Goal: Task Accomplishment & Management: Use online tool/utility

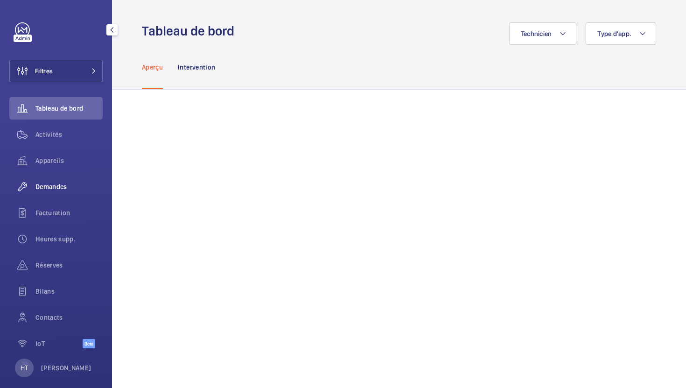
click at [78, 183] on span "Demandes" at bounding box center [68, 186] width 67 height 9
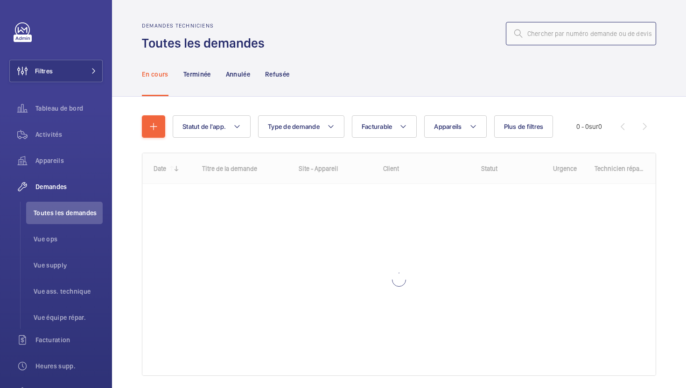
click at [563, 23] on input "text" at bounding box center [581, 33] width 150 height 23
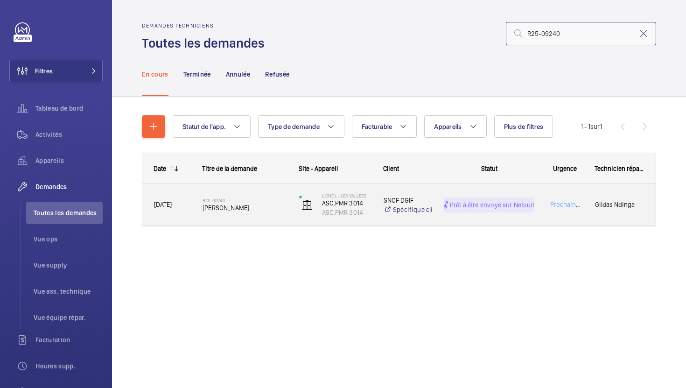
type input "R25-09240"
click at [255, 222] on div "R25-09240 Carte Frein" at bounding box center [239, 205] width 96 height 42
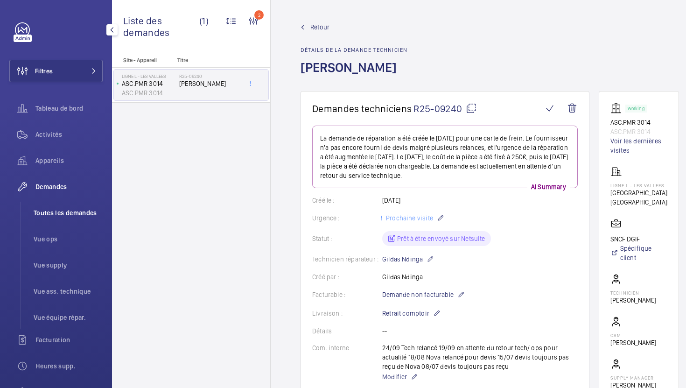
click at [74, 215] on span "Toutes les demandes" at bounding box center [68, 212] width 69 height 9
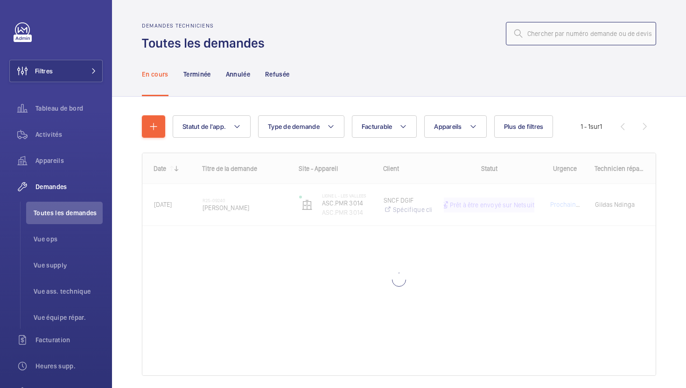
click at [562, 28] on input "text" at bounding box center [581, 33] width 150 height 23
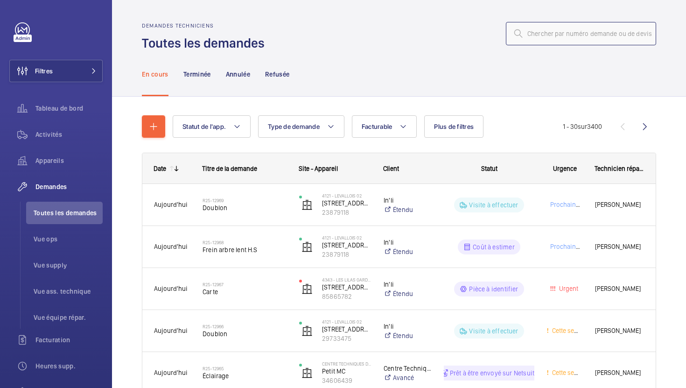
paste input "R25-09240"
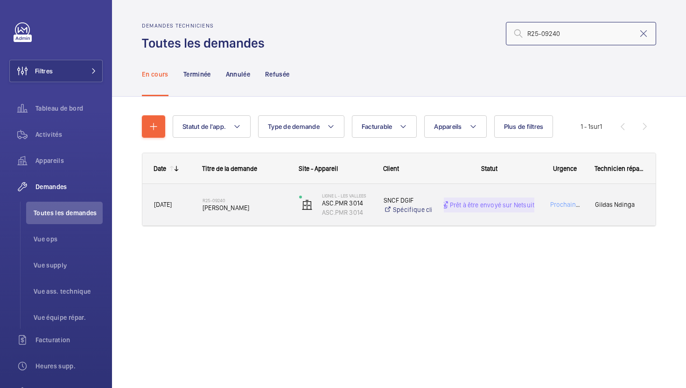
type input "R25-09240"
click at [269, 207] on span "Carte Frein" at bounding box center [245, 207] width 85 height 9
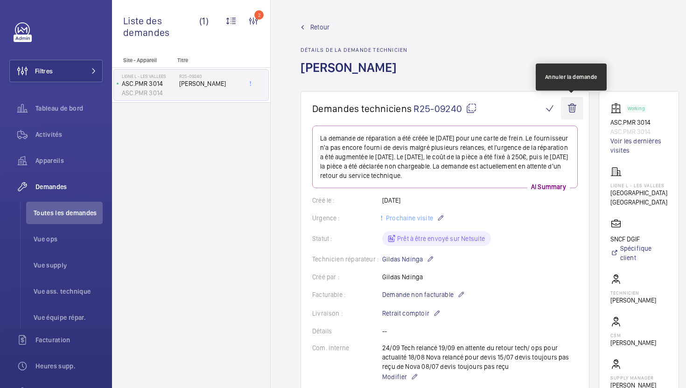
click at [577, 111] on wm-front-icon-button at bounding box center [572, 108] width 22 height 22
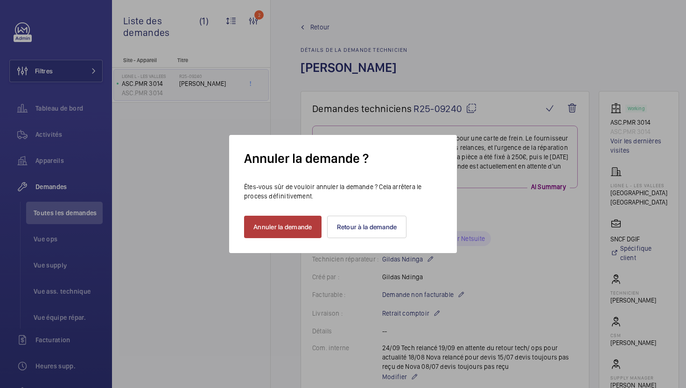
click at [306, 234] on button "Annuler la demande" at bounding box center [283, 227] width 78 height 22
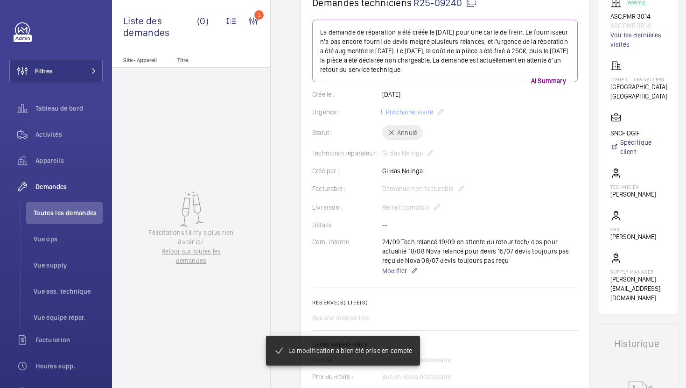
scroll to position [208, 0]
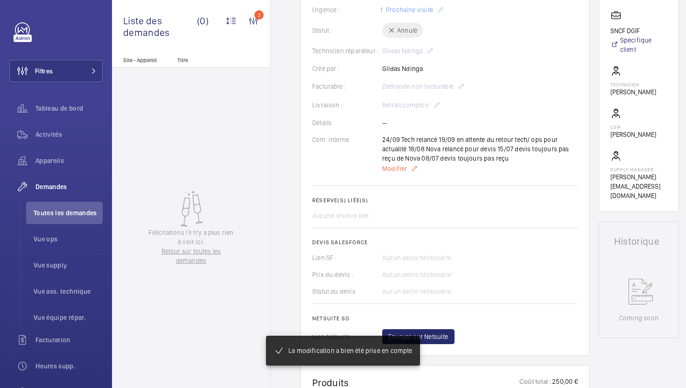
click at [395, 167] on span "Modifier" at bounding box center [394, 168] width 25 height 9
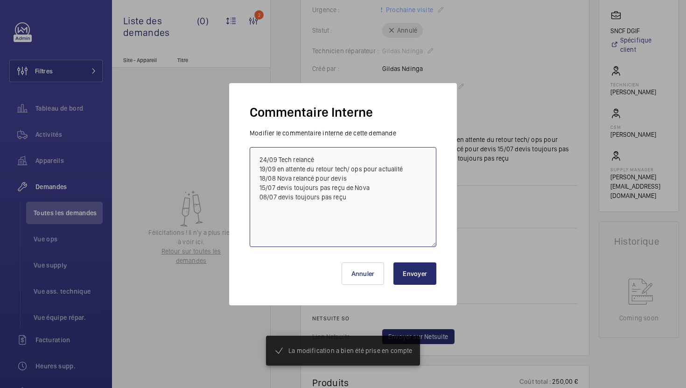
click at [259, 158] on textarea "24/09 Tech relancé 19/09 en attente du retour tech/ ops pour actualité 18/08 No…" at bounding box center [343, 197] width 187 height 100
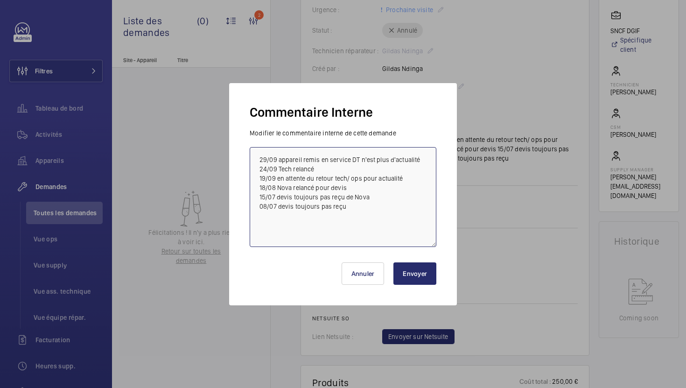
type textarea "29/09 appareil remis en service DT n'est plus d'actualité 24/09 Tech relancé 19…"
click at [415, 264] on button "Envoyer" at bounding box center [415, 273] width 43 height 22
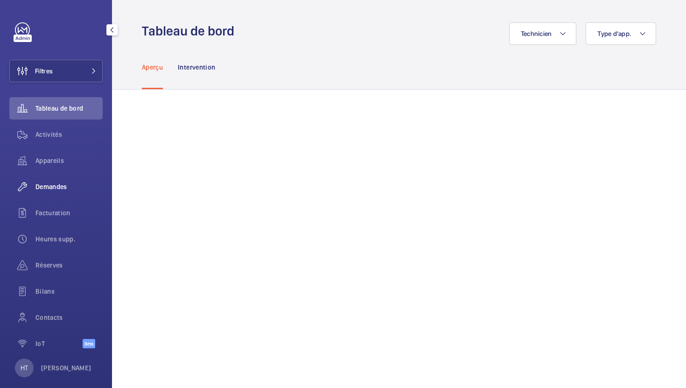
click at [55, 185] on span "Demandes" at bounding box center [68, 186] width 67 height 9
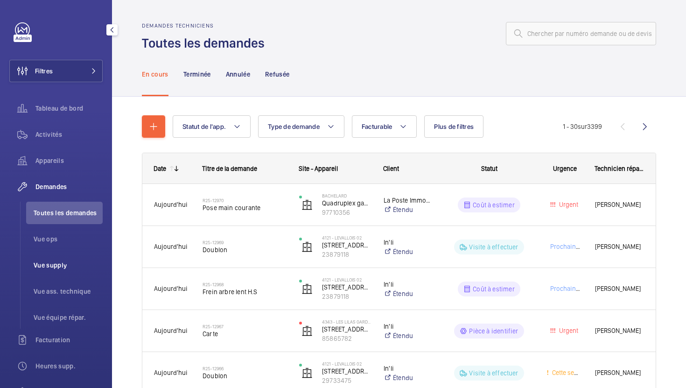
click at [59, 274] on li "Vue supply" at bounding box center [64, 265] width 77 height 22
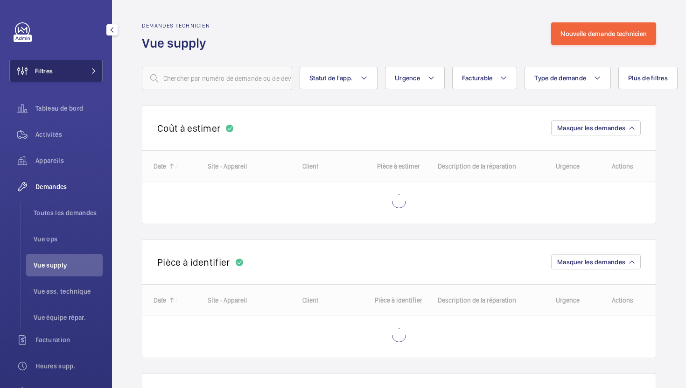
click at [88, 64] on button "Filtres" at bounding box center [55, 71] width 93 height 22
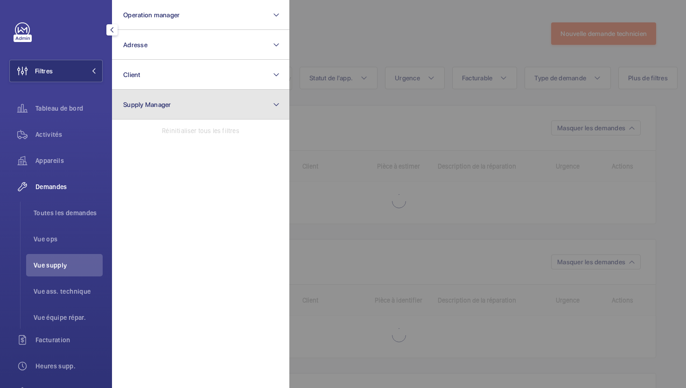
click at [148, 107] on span "Supply Manager" at bounding box center [147, 104] width 48 height 7
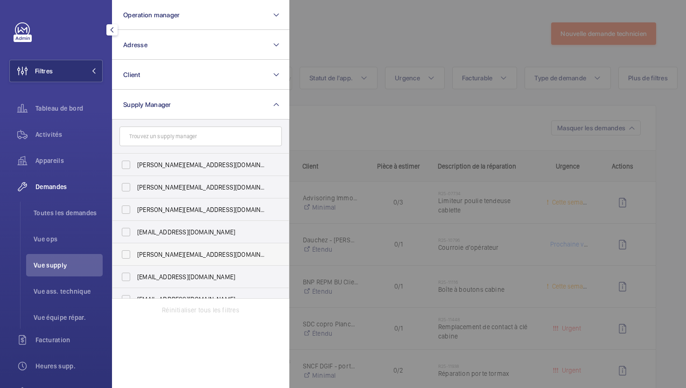
click at [175, 252] on span "[PERSON_NAME][EMAIL_ADDRESS][DOMAIN_NAME]" at bounding box center [201, 254] width 128 height 9
click at [135, 252] on input "[PERSON_NAME][EMAIL_ADDRESS][DOMAIN_NAME]" at bounding box center [126, 254] width 19 height 19
checkbox input "true"
click at [377, 124] on div at bounding box center [633, 194] width 686 height 388
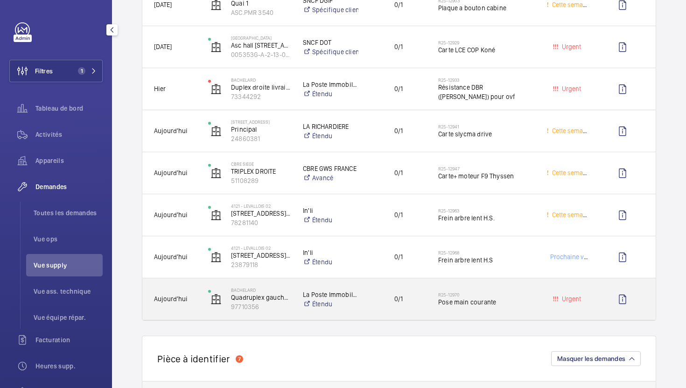
scroll to position [541, 0]
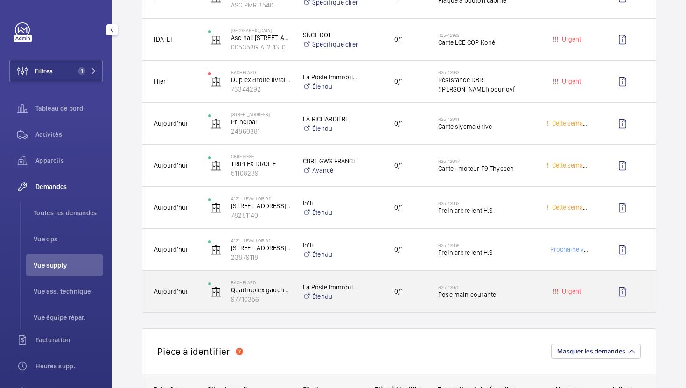
click at [381, 306] on div "0/1" at bounding box center [393, 292] width 68 height 42
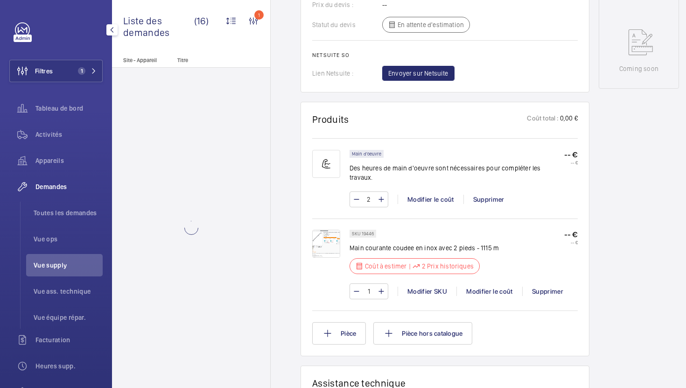
scroll to position [479, 0]
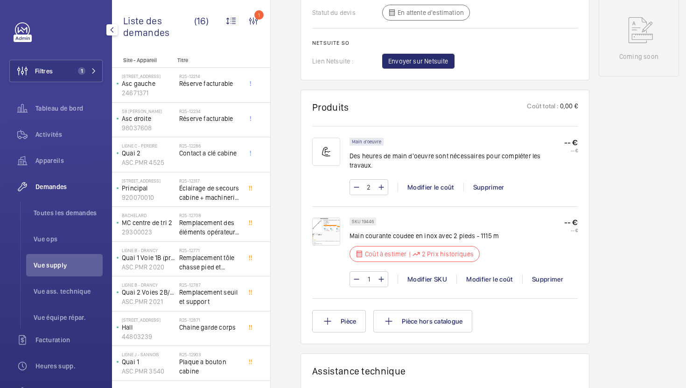
click at [330, 219] on img at bounding box center [326, 232] width 28 height 28
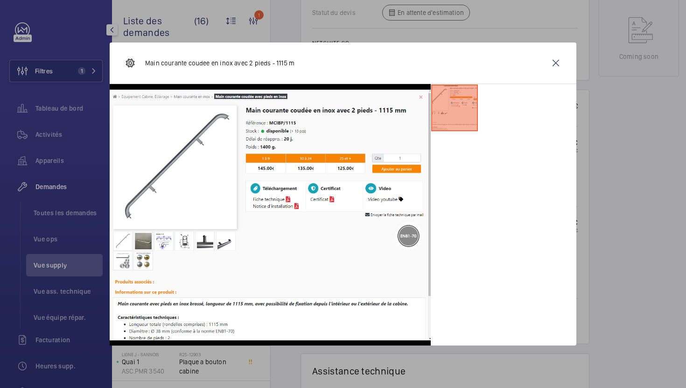
click at [644, 279] on div at bounding box center [343, 194] width 686 height 388
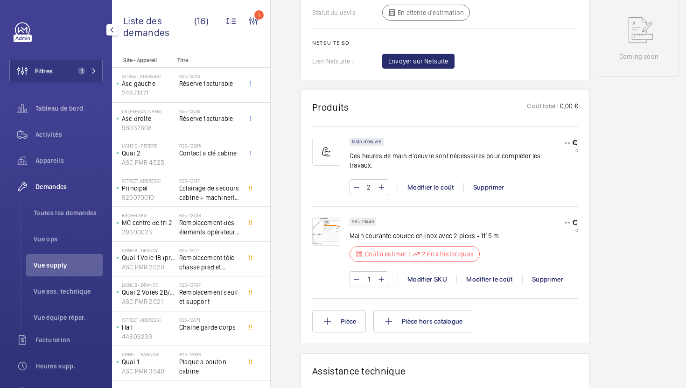
click at [367, 220] on p "SKU 19446" at bounding box center [363, 221] width 22 height 3
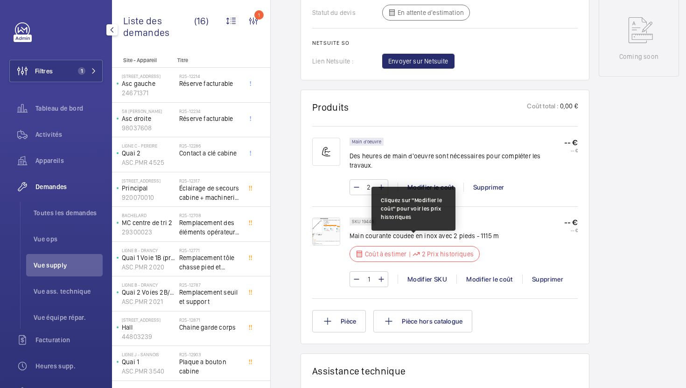
click at [443, 249] on p "2 Prix historiques" at bounding box center [448, 253] width 52 height 9
click at [420, 246] on div "Coût à estimer | 2 Prix historiques" at bounding box center [415, 254] width 130 height 16
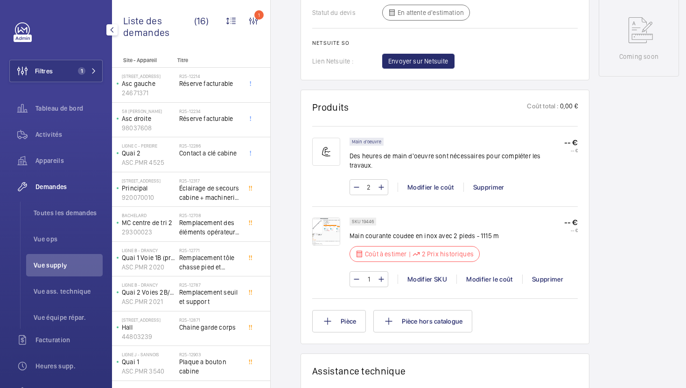
click at [367, 220] on p "SKU 19446" at bounding box center [363, 221] width 22 height 3
copy p "19446"
click at [476, 276] on div "1 Modifier SKU Modifier le coût Supprimer" at bounding box center [464, 279] width 228 height 16
click at [479, 275] on div "Modifier le coût" at bounding box center [490, 279] width 66 height 9
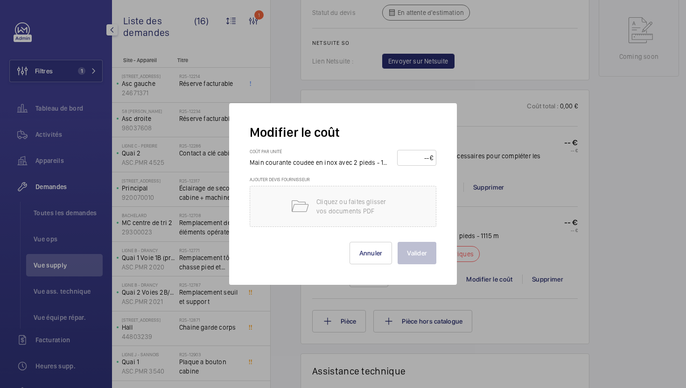
click at [414, 166] on div "Coût par unité Main courante coudee en inox avec 2 pieds - 1115 m €" at bounding box center [343, 162] width 187 height 28
click at [414, 163] on input "number" at bounding box center [415, 157] width 29 height 15
type input "170"
click at [413, 249] on button "Valider" at bounding box center [417, 253] width 39 height 22
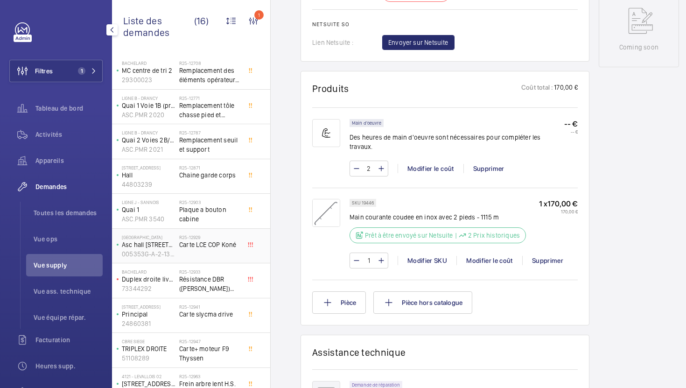
scroll to position [498, 0]
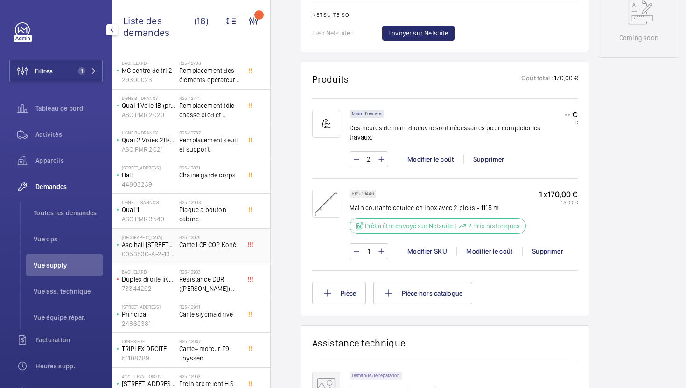
click at [216, 252] on div "R25-12929 Carte LCE COP Koné" at bounding box center [210, 247] width 62 height 27
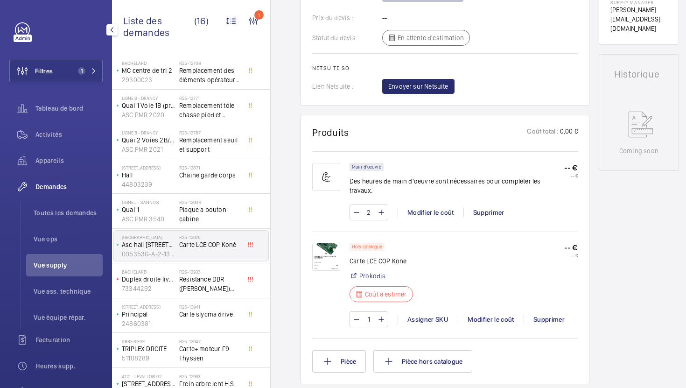
scroll to position [405, 0]
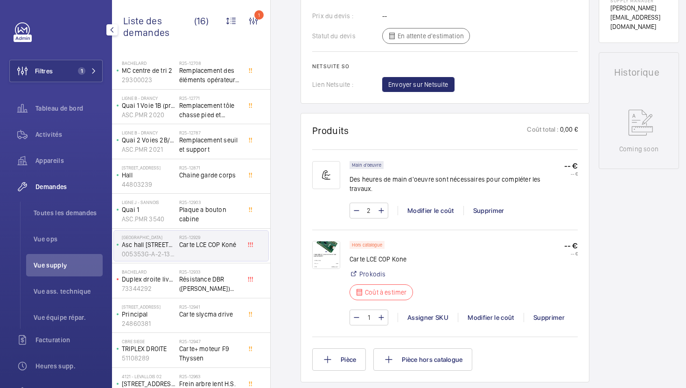
click at [323, 256] on img at bounding box center [326, 255] width 28 height 28
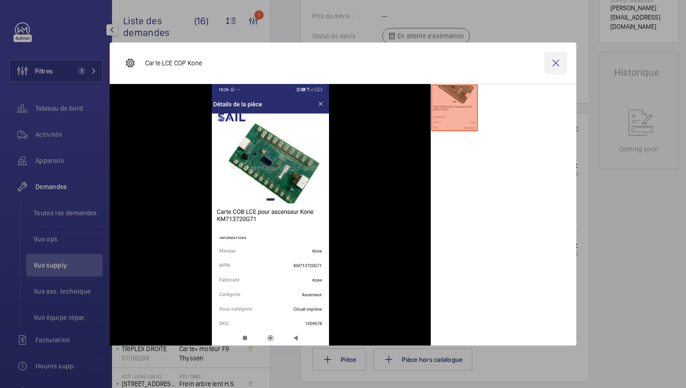
click at [557, 62] on wm-front-icon-button at bounding box center [556, 63] width 22 height 22
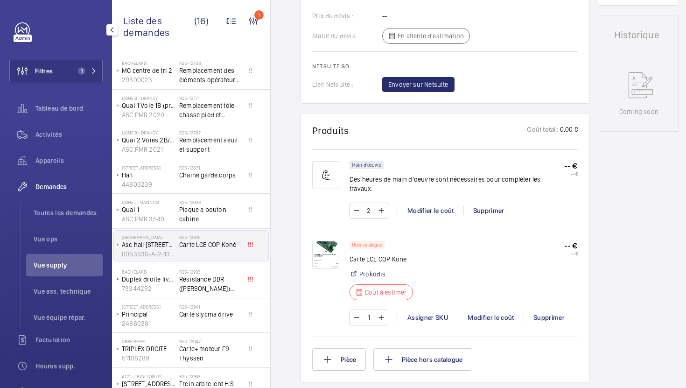
click at [330, 250] on img at bounding box center [326, 255] width 28 height 28
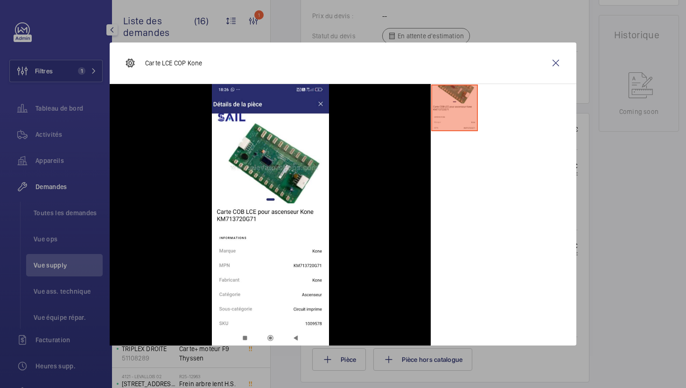
click at [635, 248] on div at bounding box center [343, 194] width 686 height 388
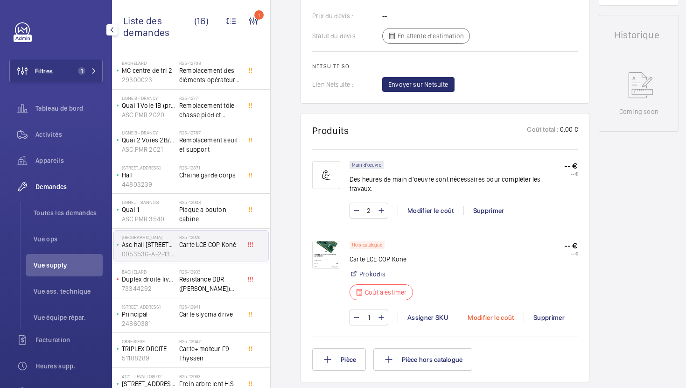
click at [480, 313] on div "Modifier le coût" at bounding box center [491, 317] width 66 height 9
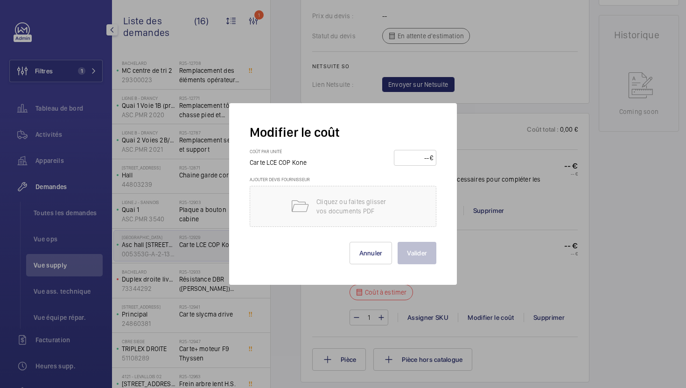
click at [417, 160] on input "number" at bounding box center [413, 157] width 33 height 15
type input "355"
click at [416, 261] on button "Valider" at bounding box center [417, 253] width 39 height 22
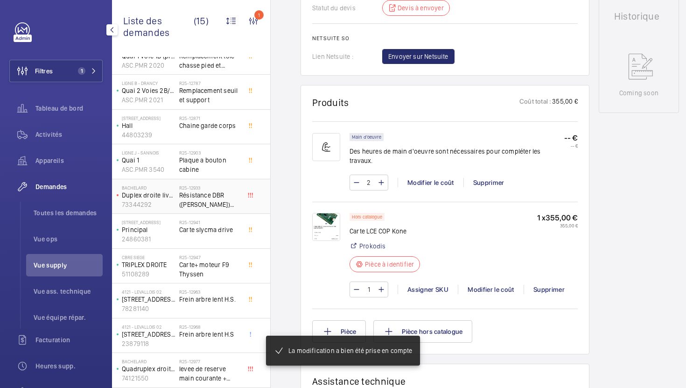
scroll to position [471, 0]
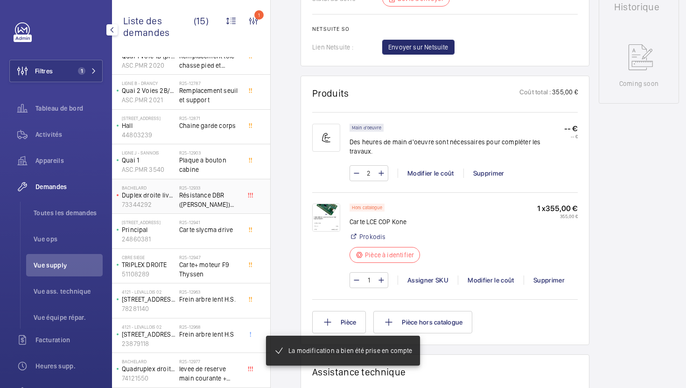
click at [215, 208] on span "Résistance DBR ([PERSON_NAME]) pour ovf" at bounding box center [210, 200] width 62 height 19
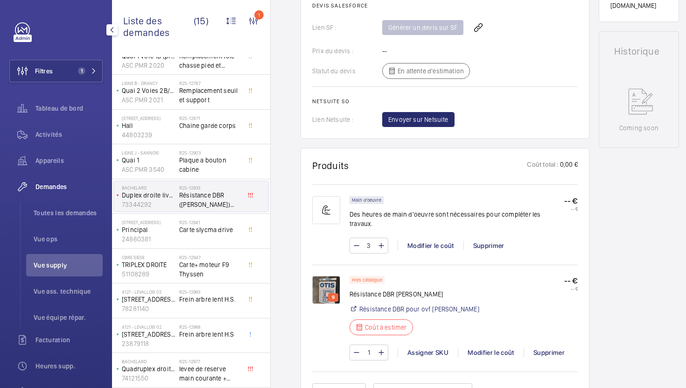
scroll to position [492, 0]
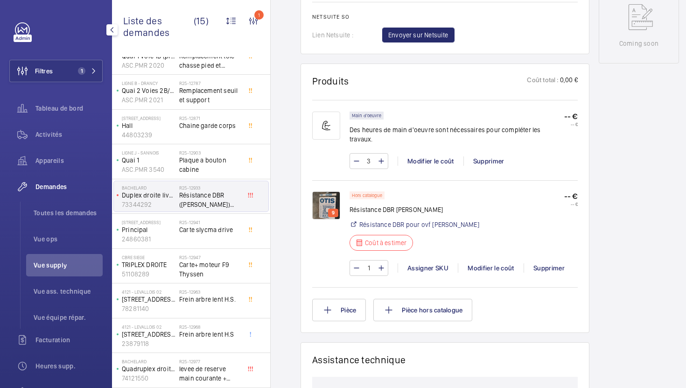
click at [326, 197] on img at bounding box center [326, 205] width 28 height 28
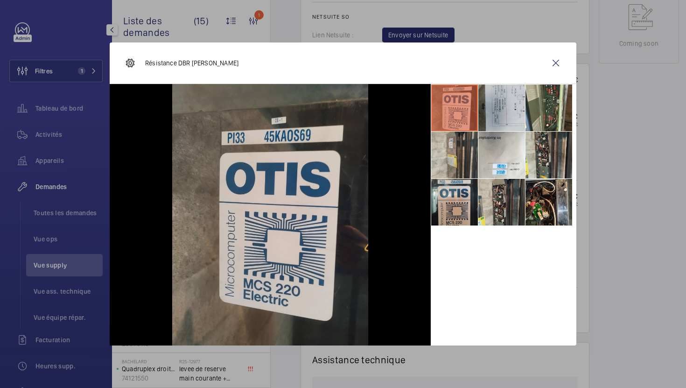
click at [499, 100] on li at bounding box center [502, 108] width 47 height 47
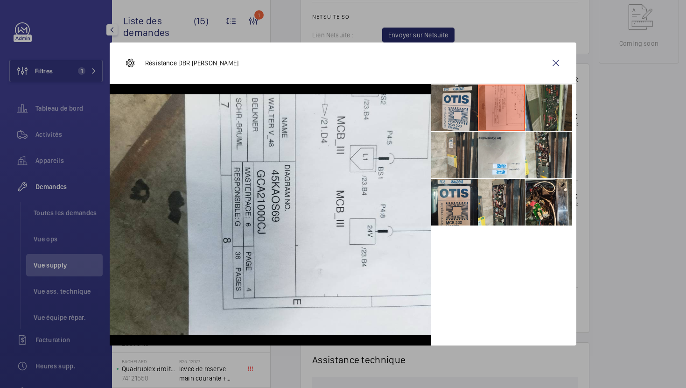
click at [541, 111] on li at bounding box center [549, 108] width 47 height 47
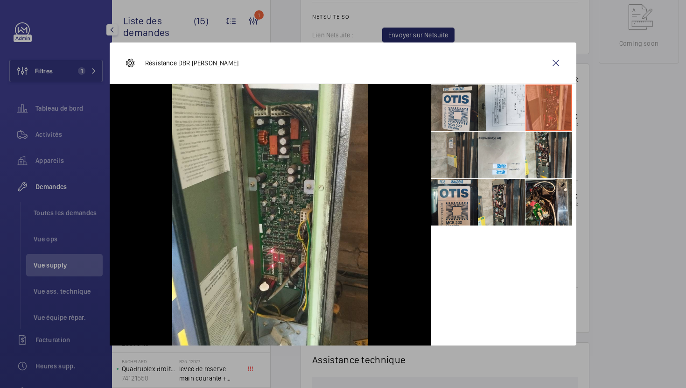
click at [457, 151] on li at bounding box center [454, 155] width 47 height 47
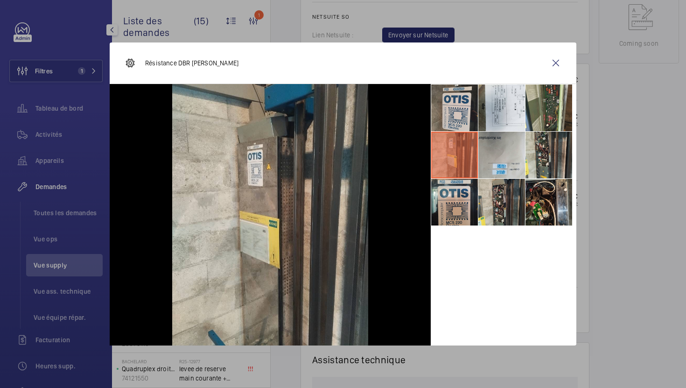
click at [508, 170] on li at bounding box center [502, 155] width 47 height 47
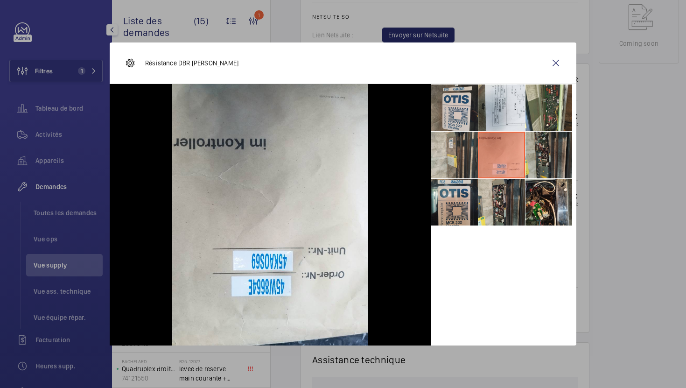
click at [547, 157] on li at bounding box center [549, 155] width 47 height 47
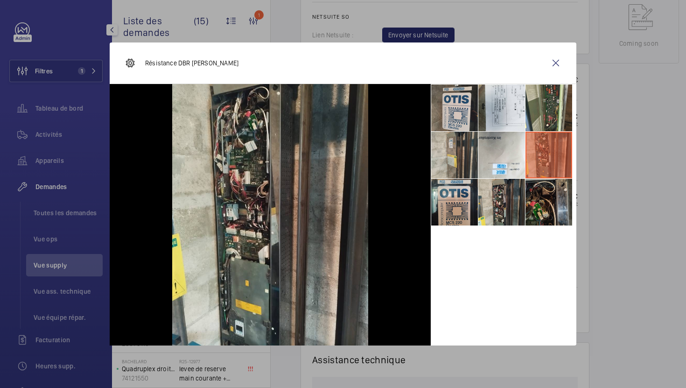
click at [534, 208] on li at bounding box center [549, 202] width 47 height 47
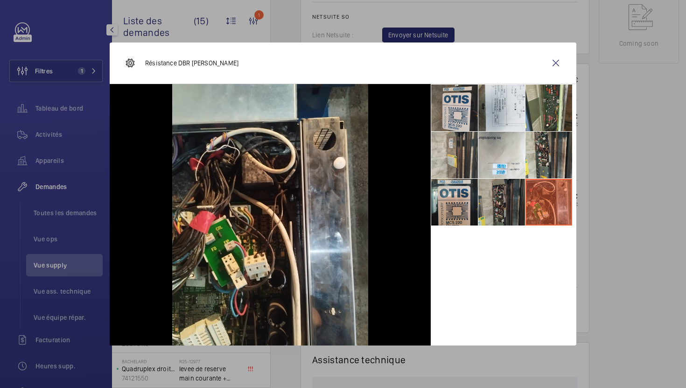
click at [509, 208] on li at bounding box center [502, 202] width 47 height 47
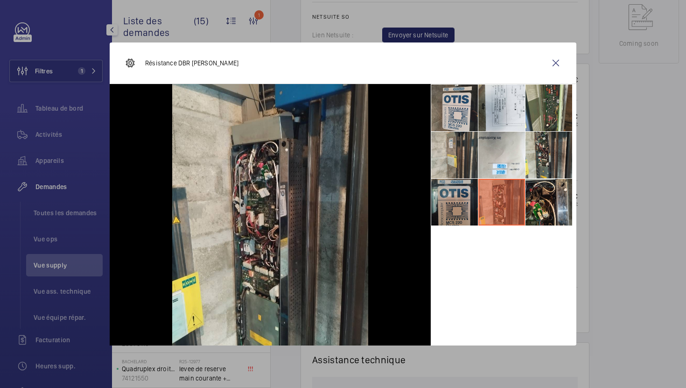
click at [474, 212] on li at bounding box center [454, 202] width 47 height 47
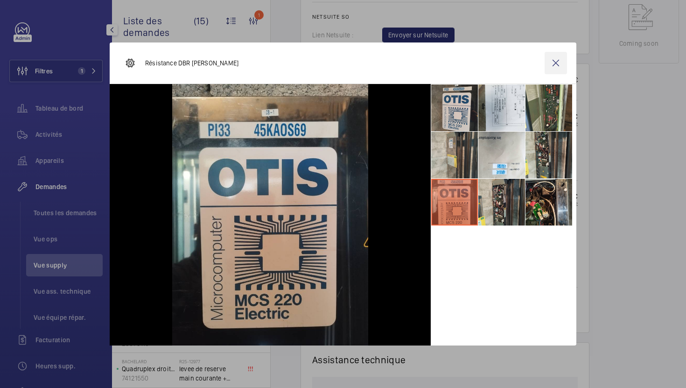
click at [551, 68] on wm-front-icon-button at bounding box center [556, 63] width 22 height 22
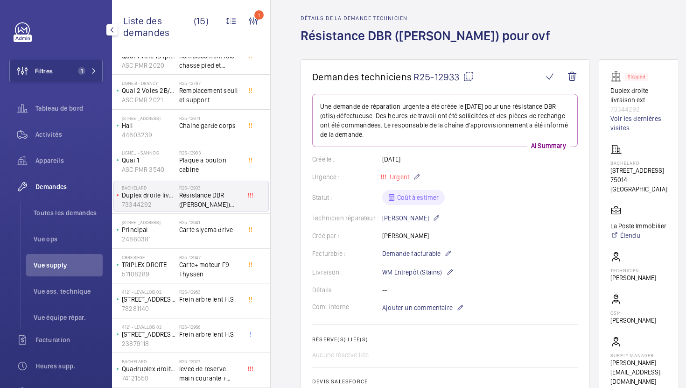
scroll to position [0, 0]
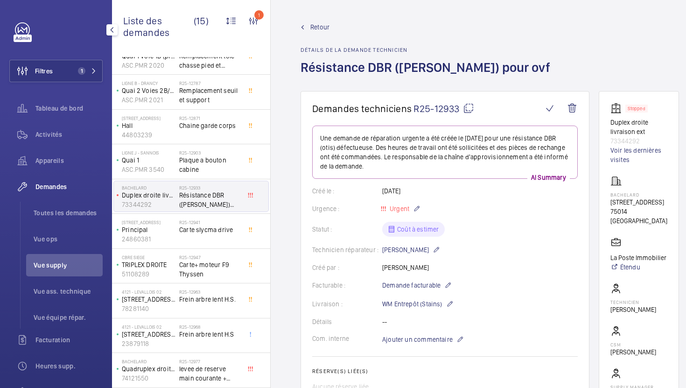
click at [469, 111] on mat-icon at bounding box center [468, 108] width 11 height 11
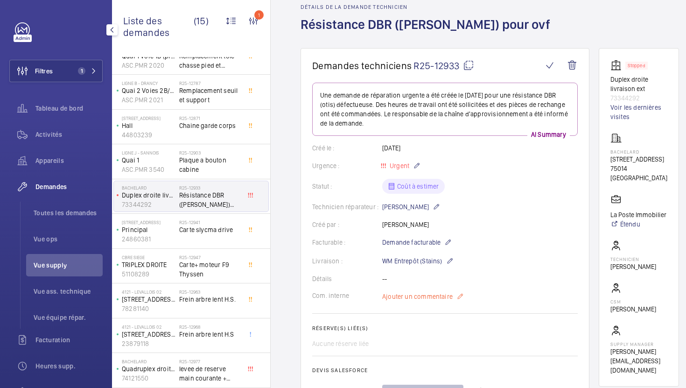
click at [403, 301] on span "Ajouter un commentaire" at bounding box center [417, 296] width 71 height 9
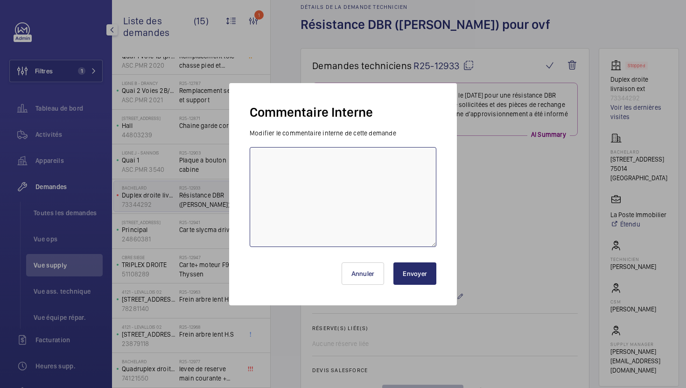
click at [343, 215] on textarea at bounding box center [343, 197] width 187 height 100
type textarea "29/09 demande de [PERSON_NAME] envoyée au frs"
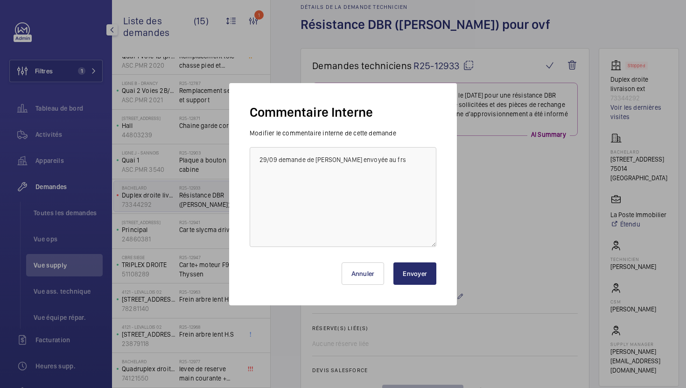
click at [404, 270] on button "Envoyer" at bounding box center [415, 273] width 43 height 22
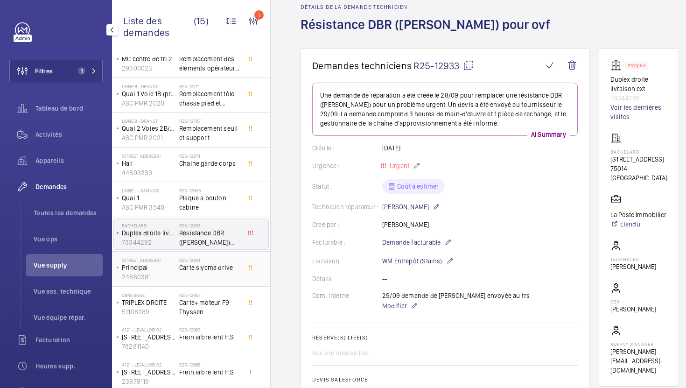
scroll to position [189, 0]
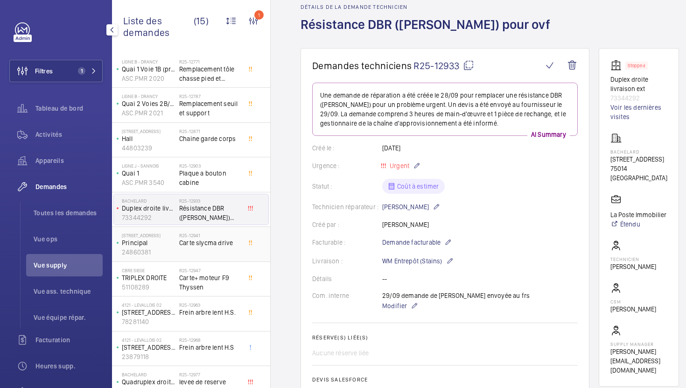
click at [233, 252] on div "R25-12941 Carte slycma drive" at bounding box center [210, 246] width 62 height 27
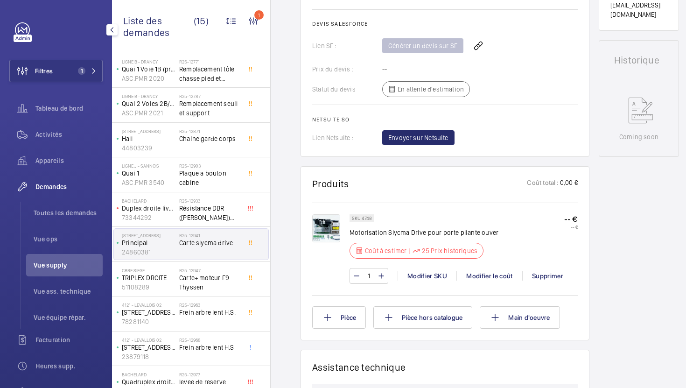
scroll to position [396, 0]
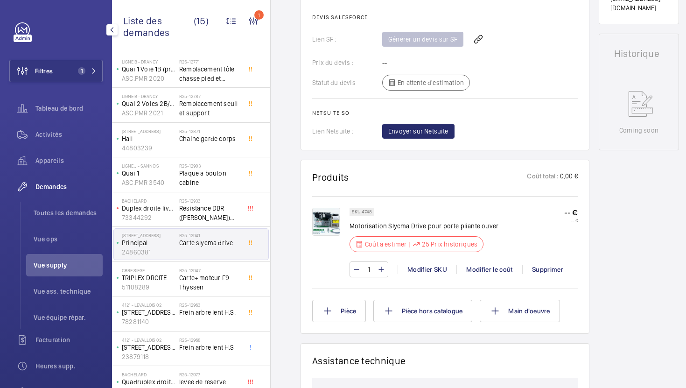
click at [365, 211] on p "SKU 4748" at bounding box center [362, 211] width 20 height 3
copy p "4748"
click at [490, 274] on div "Modifier le coût" at bounding box center [490, 269] width 66 height 9
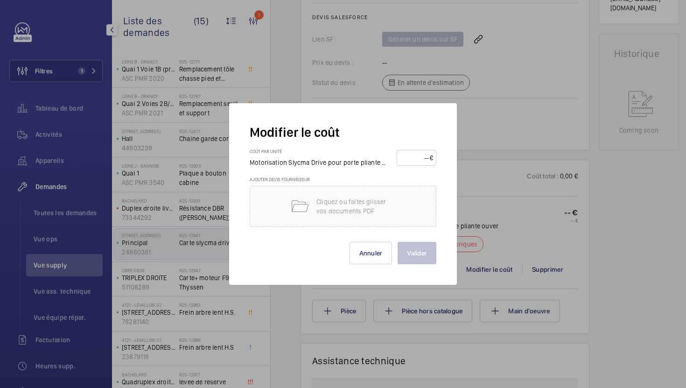
click at [411, 159] on input "number" at bounding box center [414, 157] width 29 height 15
type input "1150"
click at [423, 255] on button "Valider" at bounding box center [417, 253] width 39 height 22
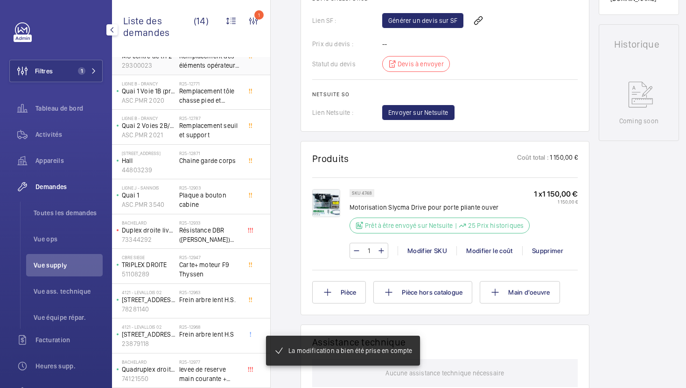
scroll to position [415, 0]
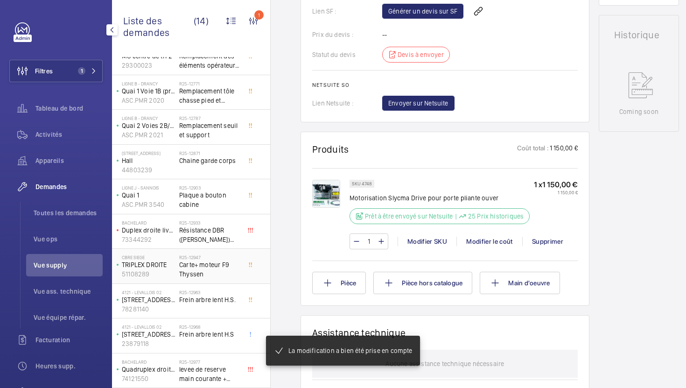
click at [223, 270] on span "Carte+ moteur F9 Thyssen" at bounding box center [210, 269] width 62 height 19
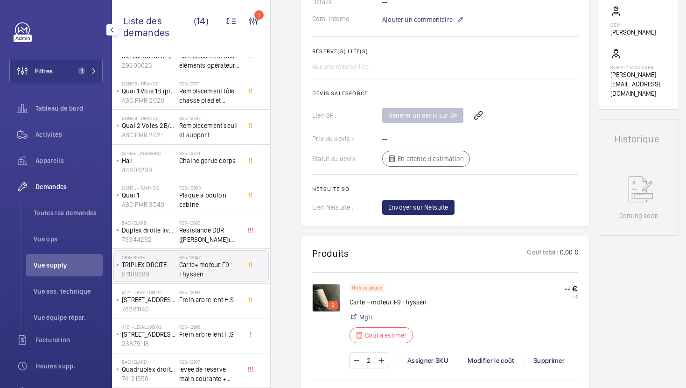
scroll to position [312, 0]
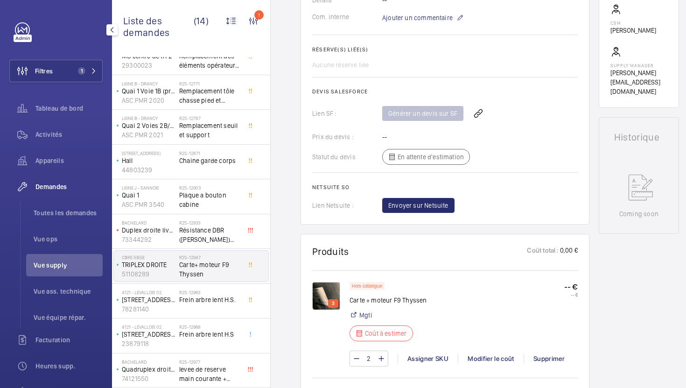
click at [326, 297] on img at bounding box center [326, 296] width 28 height 28
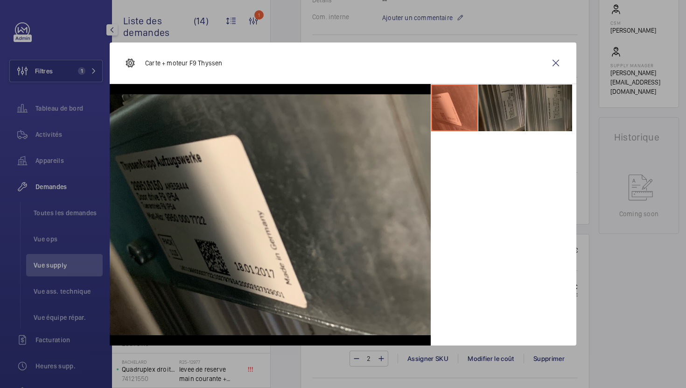
click at [499, 127] on li at bounding box center [502, 108] width 47 height 47
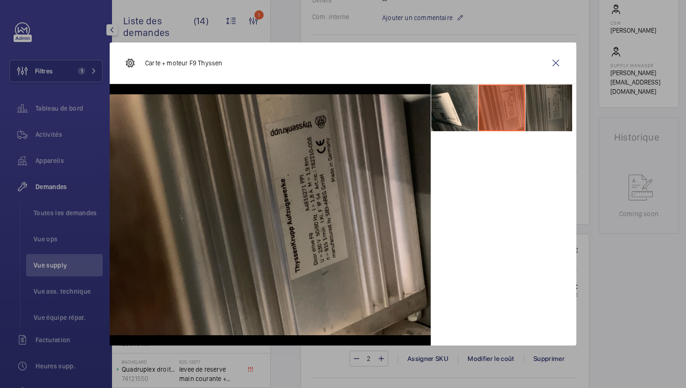
click at [535, 114] on li at bounding box center [549, 108] width 47 height 47
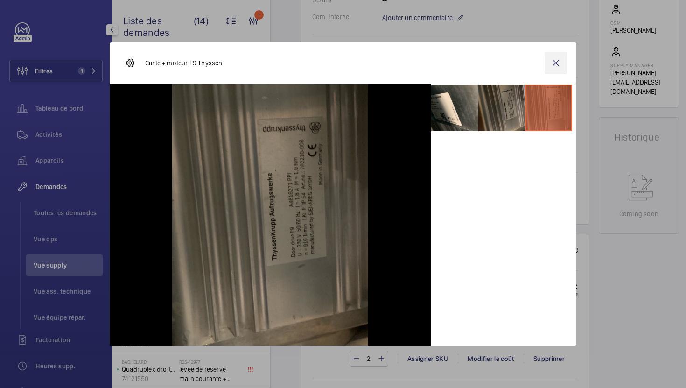
click at [552, 65] on wm-front-icon-button at bounding box center [556, 63] width 22 height 22
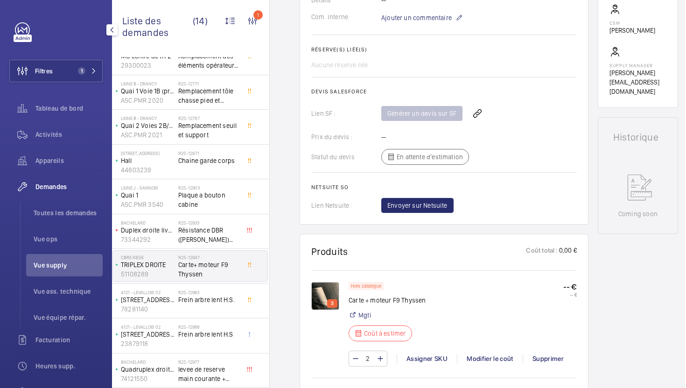
scroll to position [0, 0]
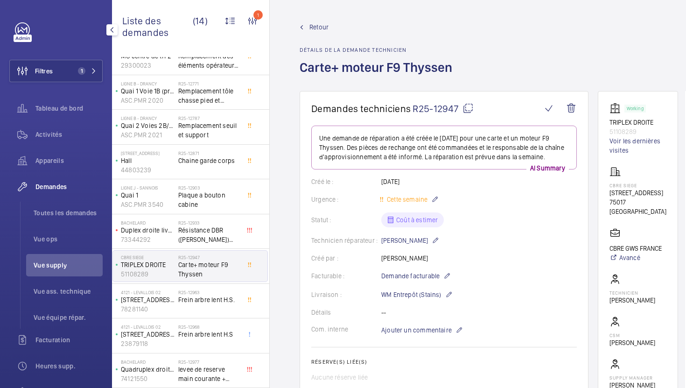
click at [470, 105] on mat-icon at bounding box center [468, 108] width 11 height 11
type textarea "R25-12947"
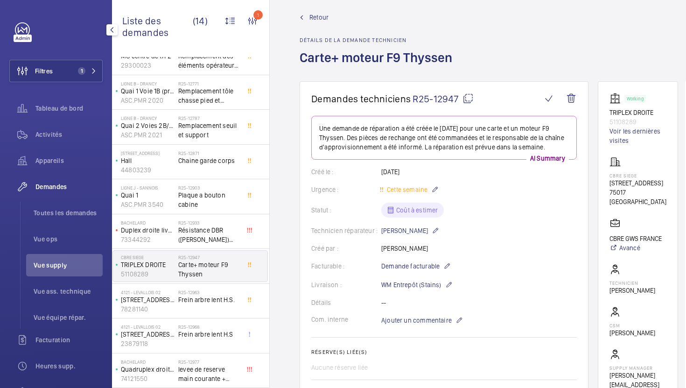
scroll to position [12, 0]
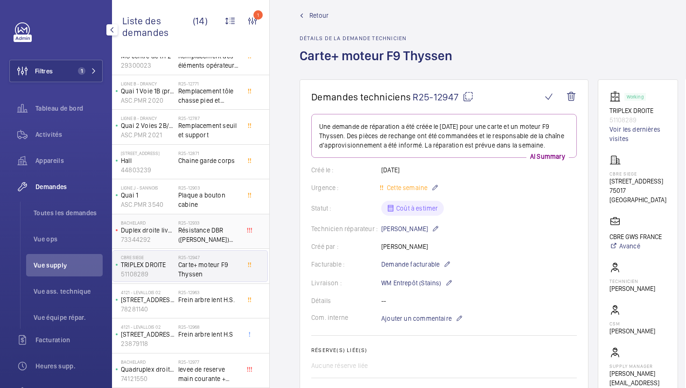
click at [225, 230] on span "Résistance DBR ([PERSON_NAME]) pour ovf" at bounding box center [209, 235] width 62 height 19
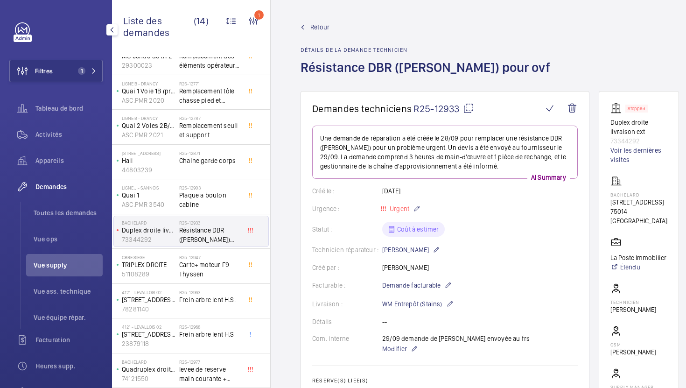
drag, startPoint x: 502, startPoint y: 338, endPoint x: 375, endPoint y: 339, distance: 126.1
click at [375, 339] on div "Com. interne 29/09 demande de [PERSON_NAME] envoyée au frs Modifier" at bounding box center [445, 344] width 266 height 21
copy div "29/09 demande de [PERSON_NAME] envoyée au frs"
click at [247, 278] on div at bounding box center [253, 266] width 17 height 31
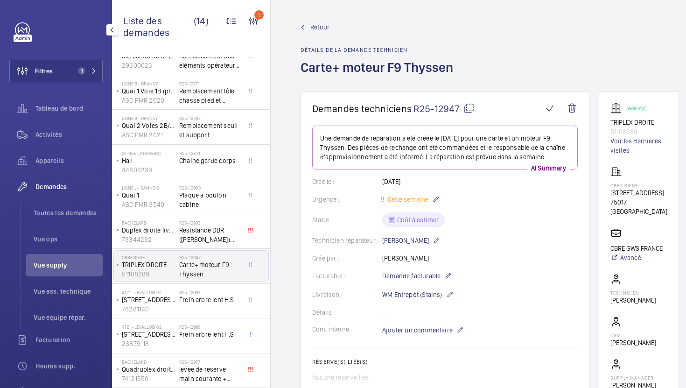
click at [419, 361] on h2 "Réserve(s) liée(s)" at bounding box center [445, 362] width 266 height 7
click at [420, 332] on span "Ajouter un commentaire" at bounding box center [417, 329] width 71 height 9
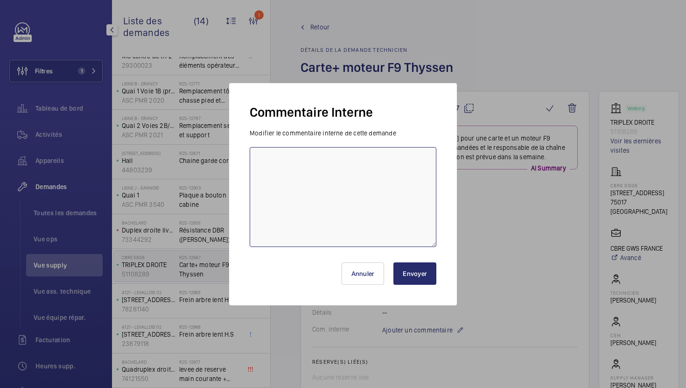
click at [387, 220] on textarea at bounding box center [343, 197] width 187 height 100
paste textarea "29/09 demande de [PERSON_NAME] envoyée au frs"
click at [262, 167] on textarea "29/09 demande de [PERSON_NAME] envoyée au frs" at bounding box center [343, 197] width 187 height 100
click at [257, 169] on textarea "29/09 demande de [PERSON_NAME] envoyée au frs" at bounding box center [343, 197] width 187 height 100
type textarea "29/09 demande de [PERSON_NAME] envoyée au frs"
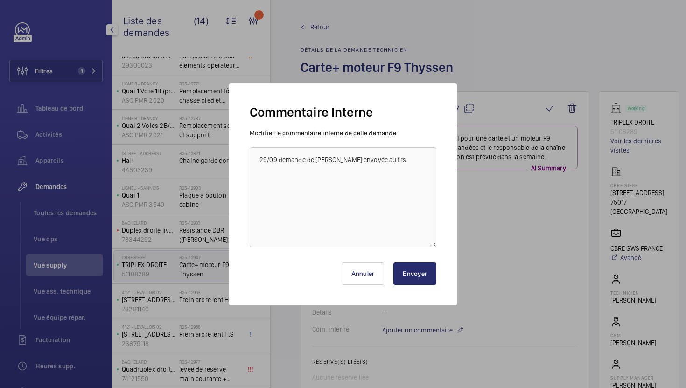
click at [426, 278] on button "Envoyer" at bounding box center [415, 273] width 43 height 22
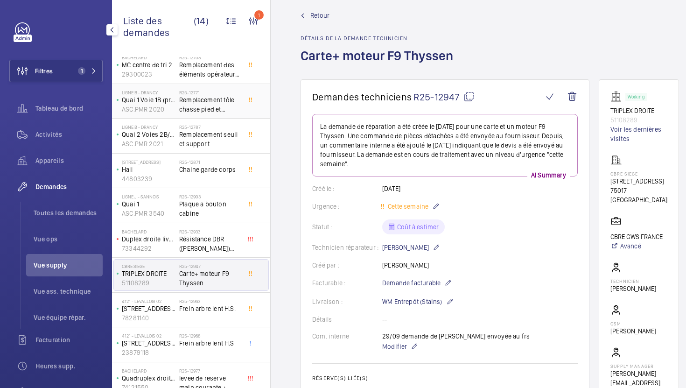
scroll to position [167, 0]
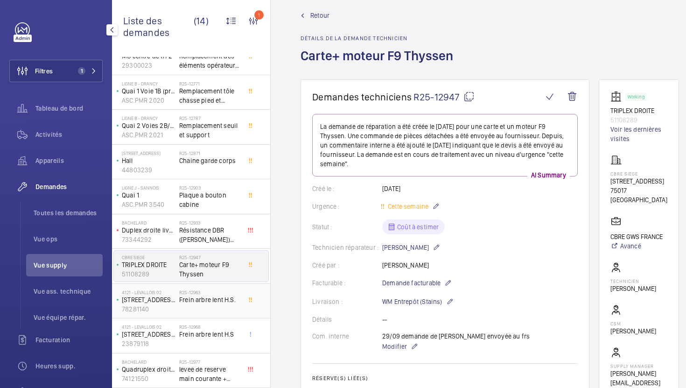
click at [210, 297] on span "Frein arbre lent H.S." at bounding box center [210, 299] width 62 height 9
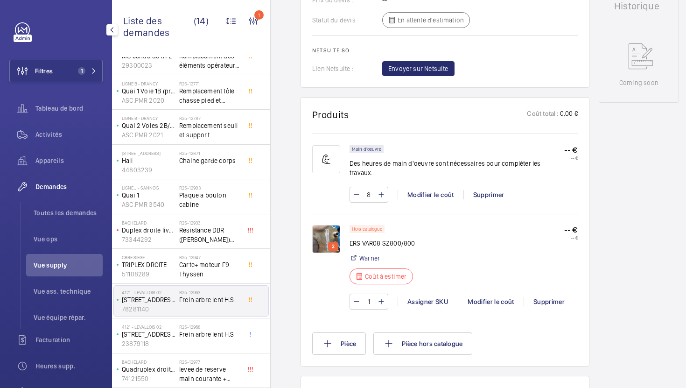
scroll to position [481, 0]
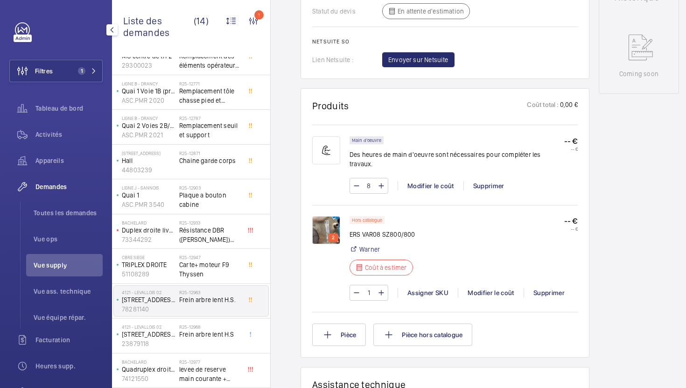
click at [327, 216] on img at bounding box center [326, 230] width 28 height 28
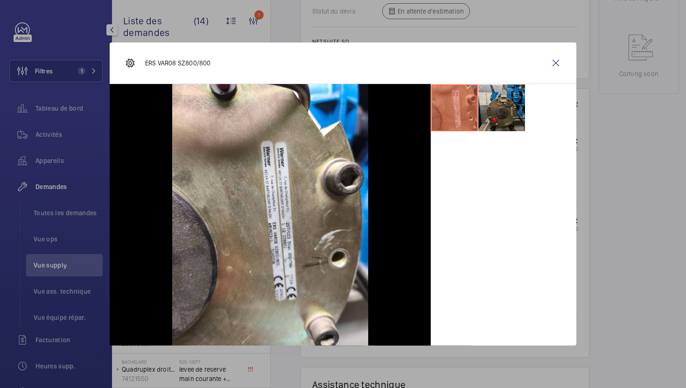
click at [517, 118] on li at bounding box center [502, 108] width 47 height 47
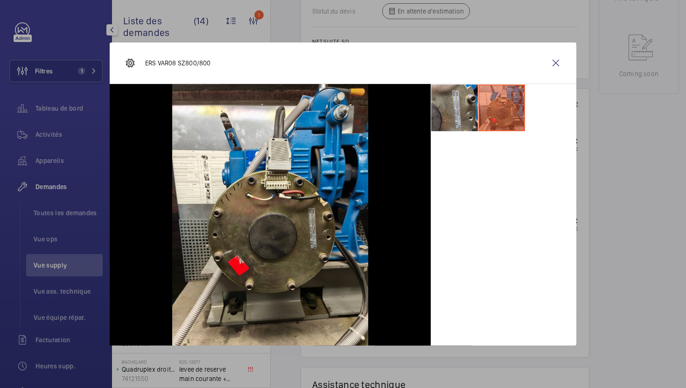
click at [463, 113] on li at bounding box center [454, 108] width 47 height 47
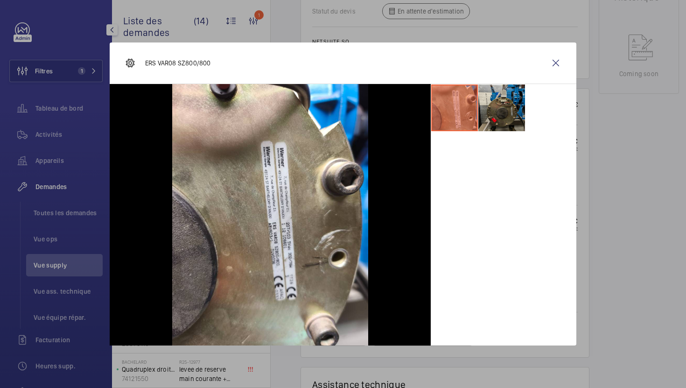
click at [513, 112] on li at bounding box center [502, 108] width 47 height 47
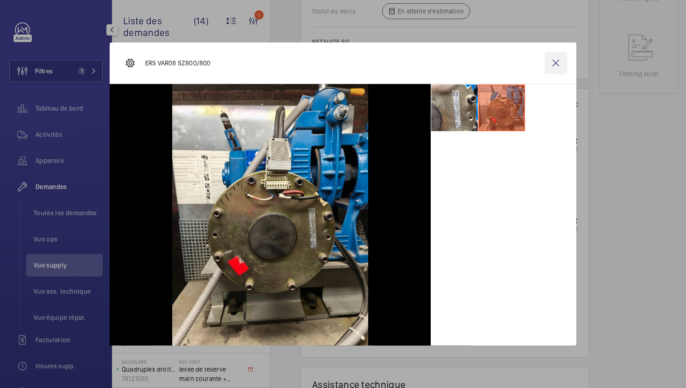
click at [550, 73] on wm-front-icon-button at bounding box center [556, 63] width 22 height 22
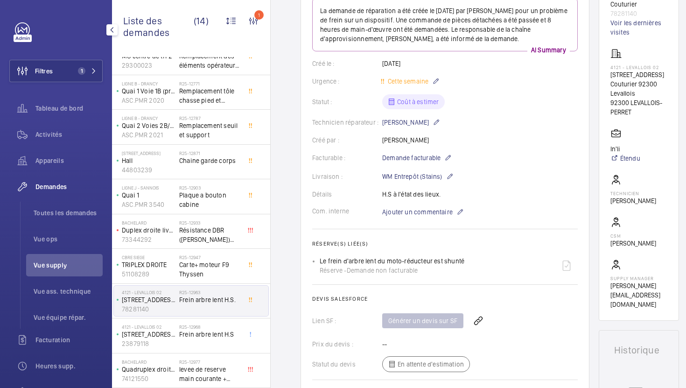
scroll to position [0, 0]
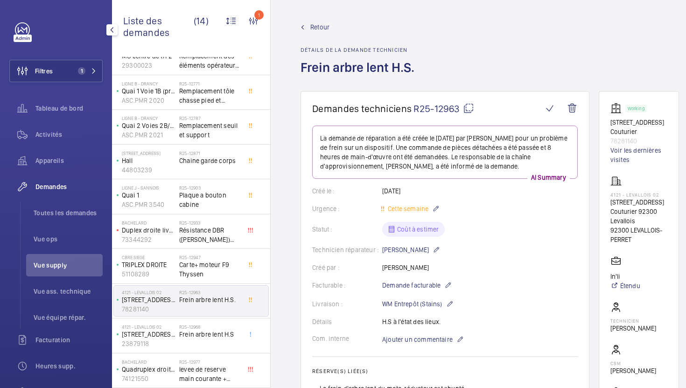
click at [467, 109] on mat-icon at bounding box center [468, 108] width 11 height 11
type textarea "R25-12963"
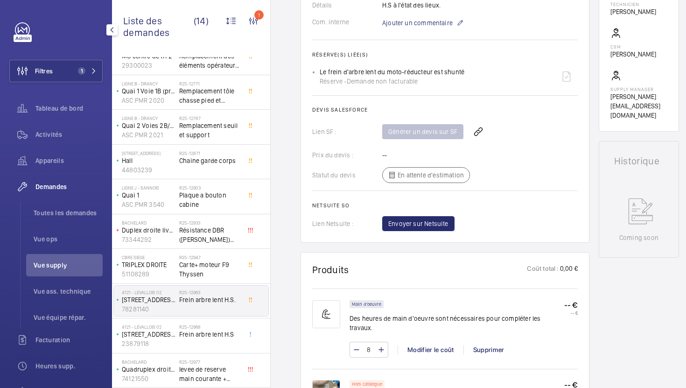
scroll to position [188, 0]
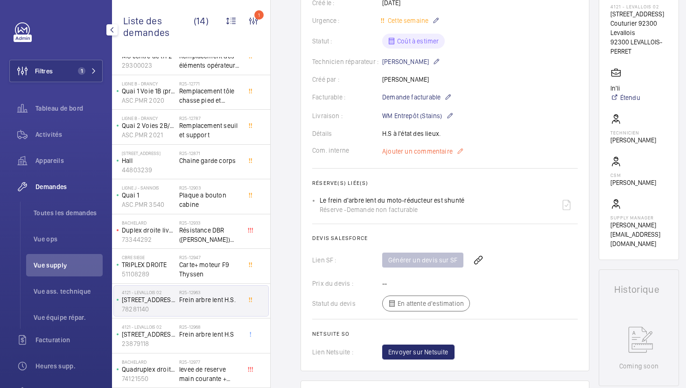
click at [422, 152] on span "Ajouter un commentaire" at bounding box center [417, 151] width 71 height 9
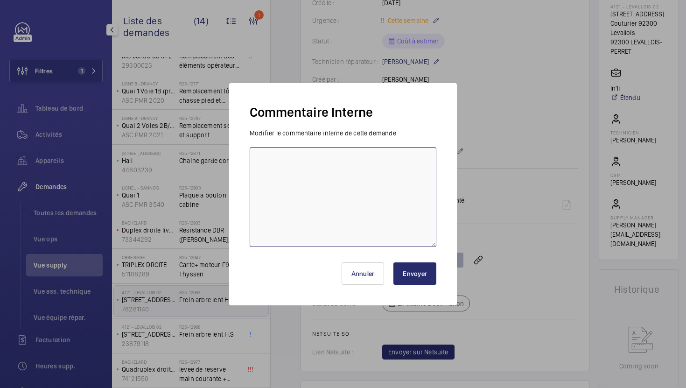
click at [374, 214] on textarea at bounding box center [343, 197] width 187 height 100
type textarea "29/09 demande de [PERSON_NAME] envoyé au frs"
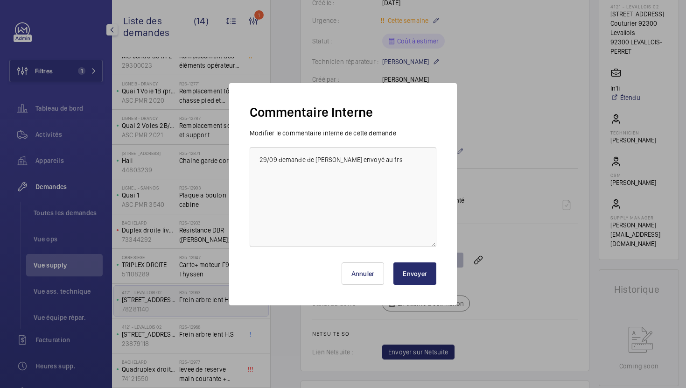
click at [416, 275] on button "Envoyer" at bounding box center [415, 273] width 43 height 22
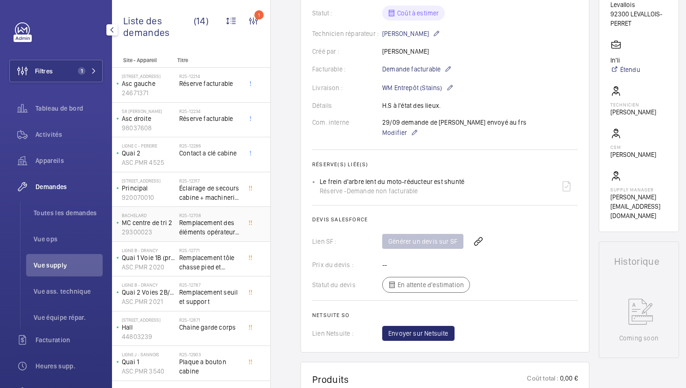
scroll to position [167, 0]
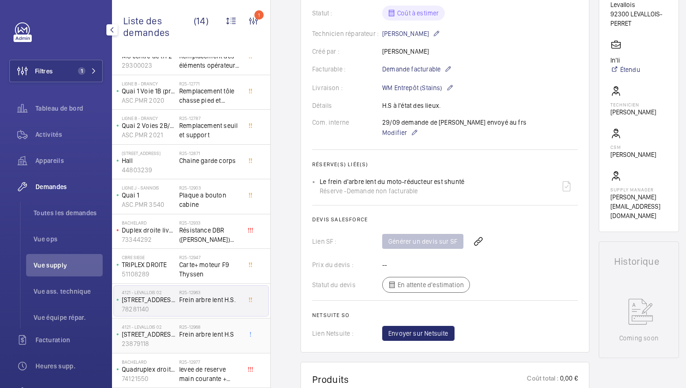
click at [229, 325] on h2 "R25-12968" at bounding box center [210, 327] width 62 height 6
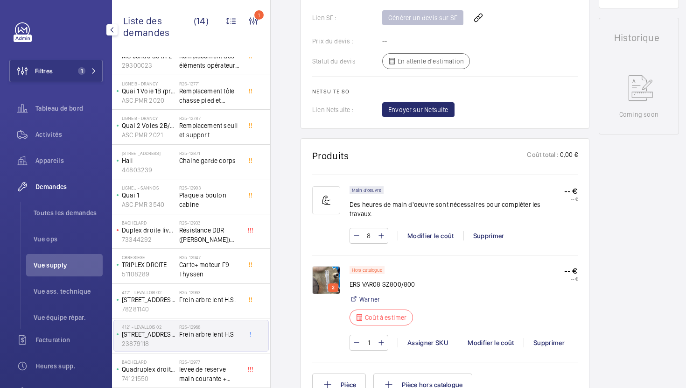
scroll to position [0, 0]
click at [217, 315] on div "R25-12963 Frein arbre lent H.S." at bounding box center [210, 303] width 62 height 27
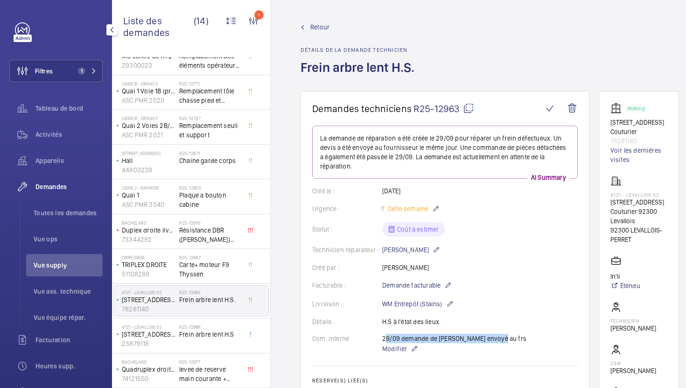
drag, startPoint x: 496, startPoint y: 340, endPoint x: 382, endPoint y: 340, distance: 113.5
click at [382, 340] on div "Com. interne 29/09 demande de devis envoyé au frs Modifier" at bounding box center [445, 344] width 266 height 21
copy p "29/09 demande de [PERSON_NAME] envoyé au frs"
click at [234, 342] on div "R25-12968 Frein arbre lent H.S" at bounding box center [210, 337] width 62 height 27
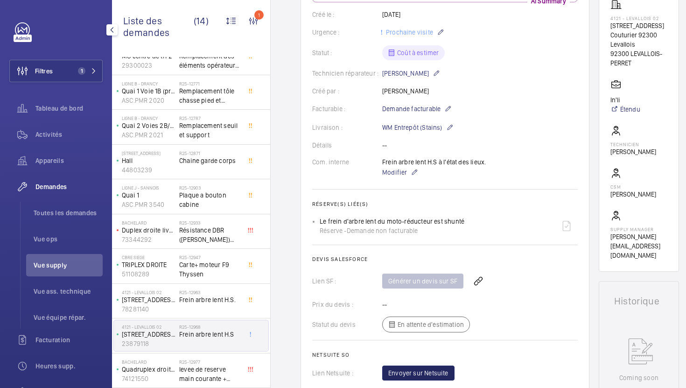
scroll to position [255, 0]
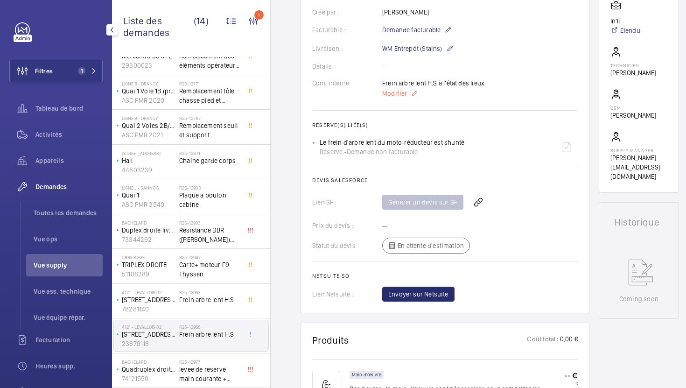
click at [401, 92] on span "Modifier" at bounding box center [394, 93] width 25 height 9
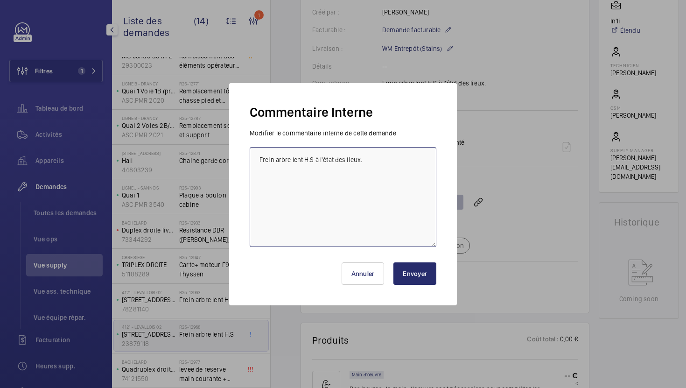
click at [367, 193] on textarea "Frein arbre lent H.S à l'état des lieux." at bounding box center [343, 197] width 187 height 100
click at [503, 222] on div at bounding box center [343, 194] width 686 height 388
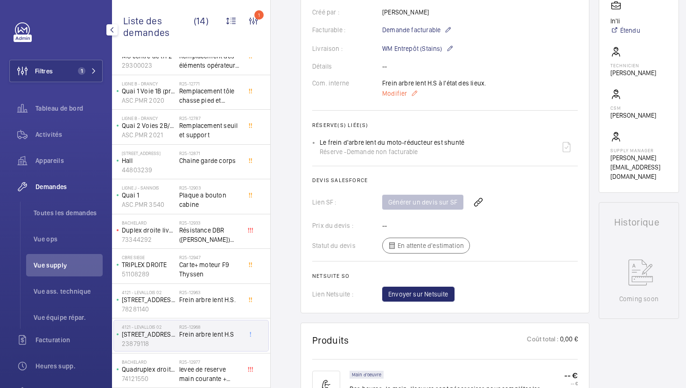
click at [395, 97] on span "Modifier" at bounding box center [394, 93] width 25 height 9
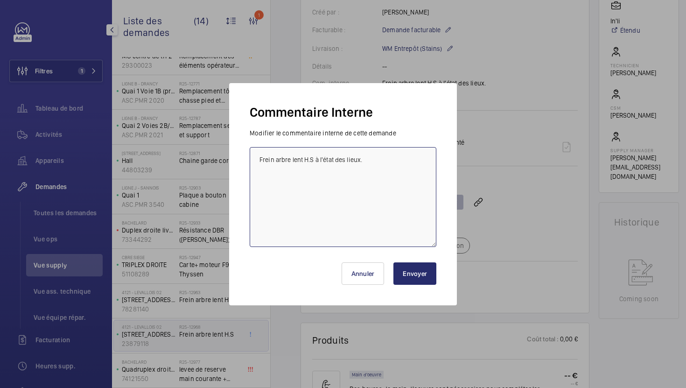
click at [256, 162] on textarea "Frein arbre lent H.S à l'état des lieux." at bounding box center [343, 197] width 187 height 100
paste textarea "29/09 demande de [PERSON_NAME] envoyé au frs"
type textarea "29/09 demande de [PERSON_NAME] envoyé au frs Frein arbre lent H.S à l'état des …"
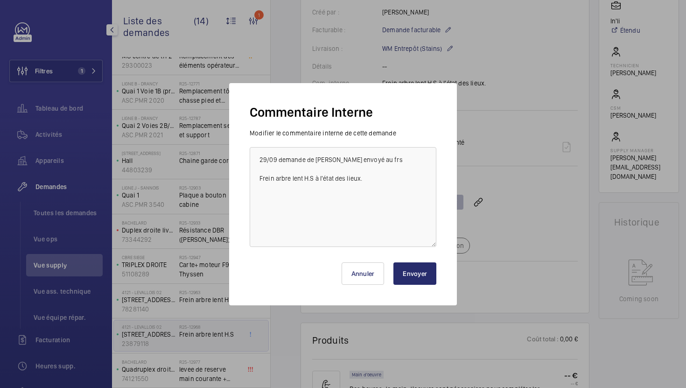
click at [516, 216] on div at bounding box center [343, 194] width 686 height 388
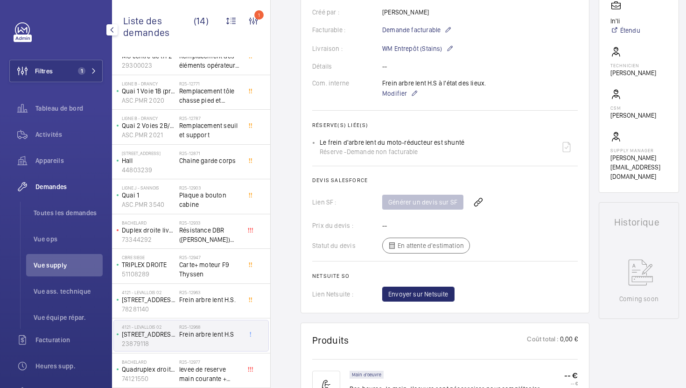
scroll to position [0, 0]
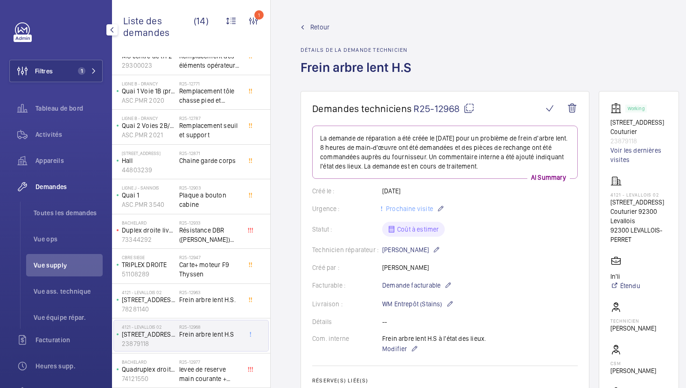
click at [468, 106] on mat-icon at bounding box center [469, 108] width 11 height 11
type textarea "R25-12968"
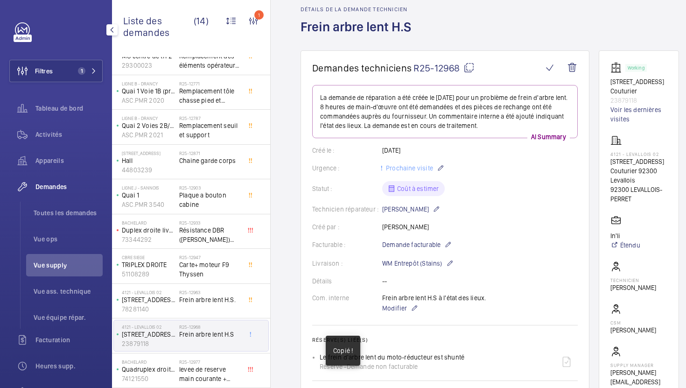
scroll to position [48, 0]
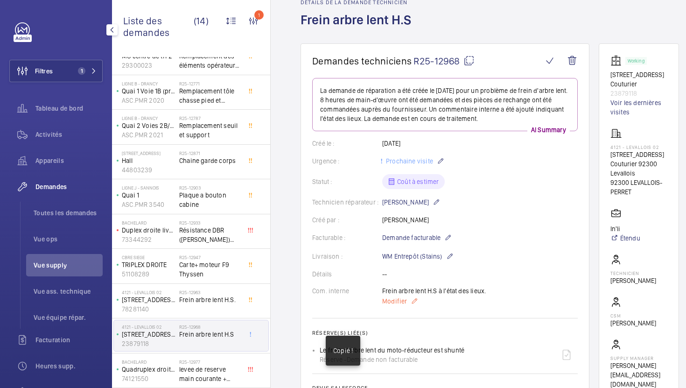
click at [393, 306] on p "Modifier" at bounding box center [434, 301] width 104 height 11
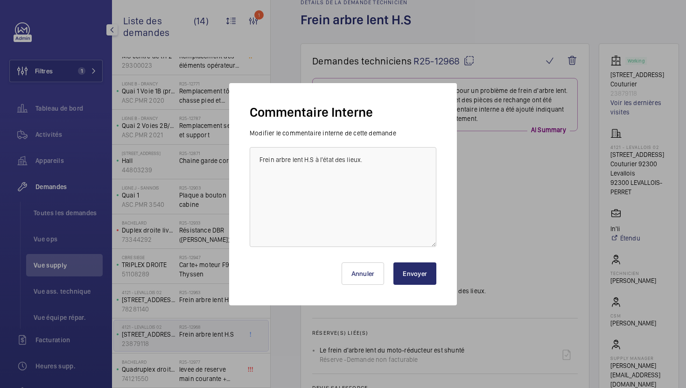
click at [505, 257] on div at bounding box center [343, 194] width 686 height 388
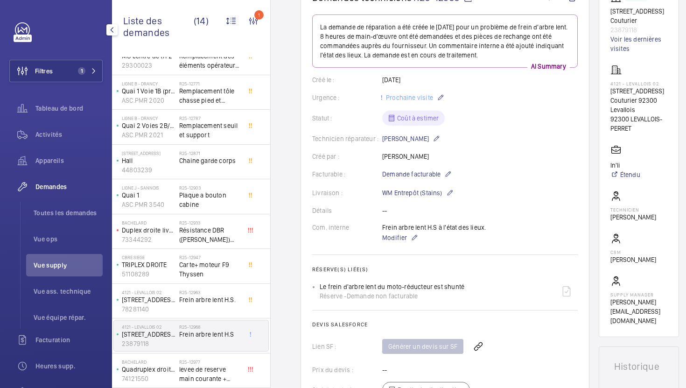
scroll to position [118, 0]
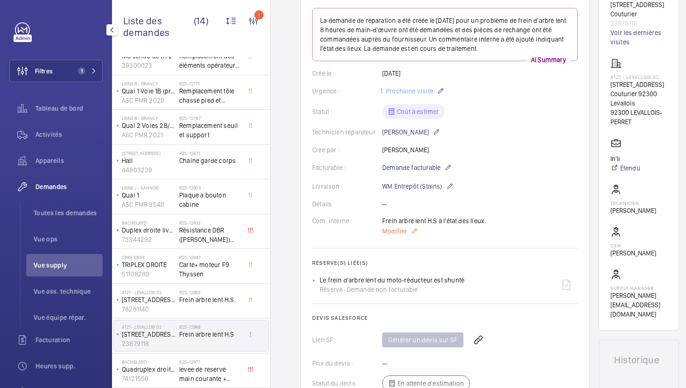
click at [387, 230] on span "Modifier" at bounding box center [394, 230] width 25 height 9
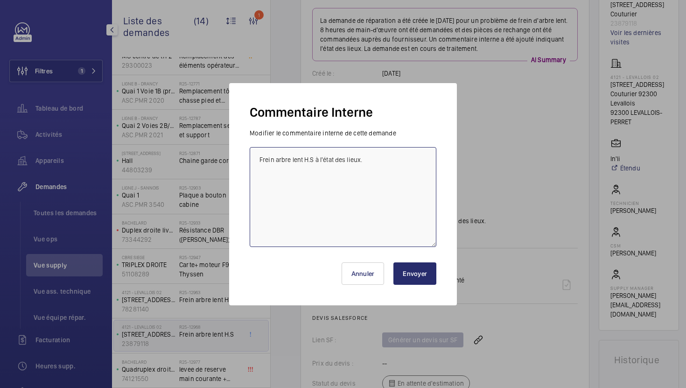
click at [252, 158] on textarea "Frein arbre lent H.S à l'état des lieux." at bounding box center [343, 197] width 187 height 100
paste textarea "R25-12968"
click at [264, 160] on textarea "R25-12963 Frein arbre lent H.S à l'état des lieux." at bounding box center [343, 197] width 187 height 100
click at [258, 160] on textarea "R25-12963 Frein arbre lent H.S à l'état des lieux." at bounding box center [343, 197] width 187 height 100
click at [415, 157] on textarea "29/09 demande de [PERSON_NAME] envoyée sur R25-12963 Frein arbre lent H.S à l'é…" at bounding box center [343, 197] width 187 height 100
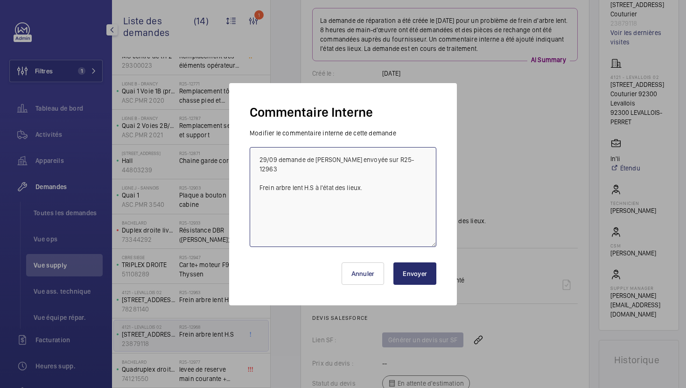
type textarea "29/09 demande de [PERSON_NAME] envoyée sur R25-12963 Frein arbre lent H.S à l'é…"
click at [415, 285] on div "Annuler Envoyer" at bounding box center [343, 269] width 187 height 45
click at [415, 276] on button "Envoyer" at bounding box center [415, 273] width 43 height 22
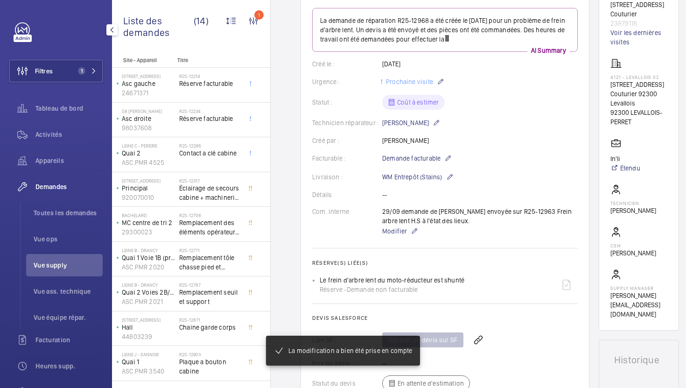
scroll to position [167, 0]
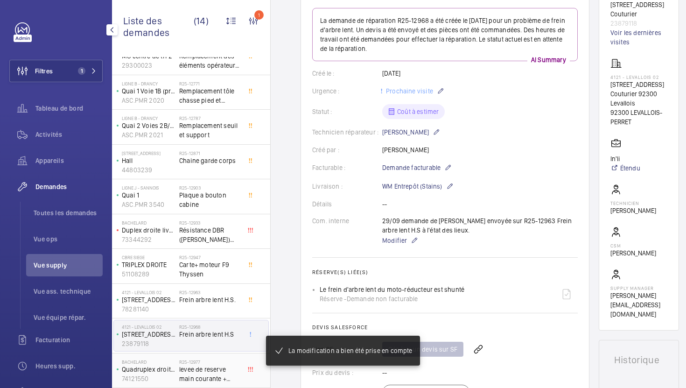
click at [228, 365] on span "levee de reserve main courante + onduleur" at bounding box center [210, 374] width 62 height 19
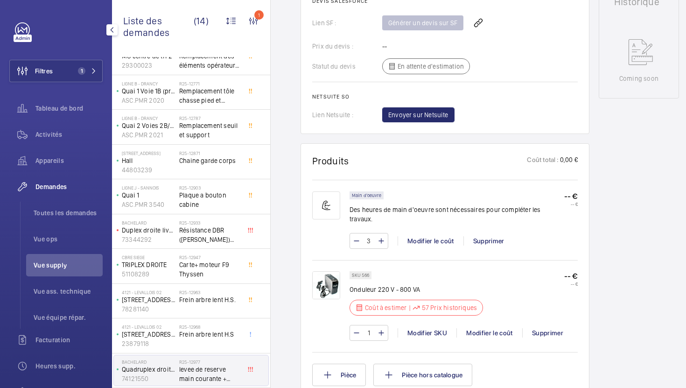
scroll to position [494, 0]
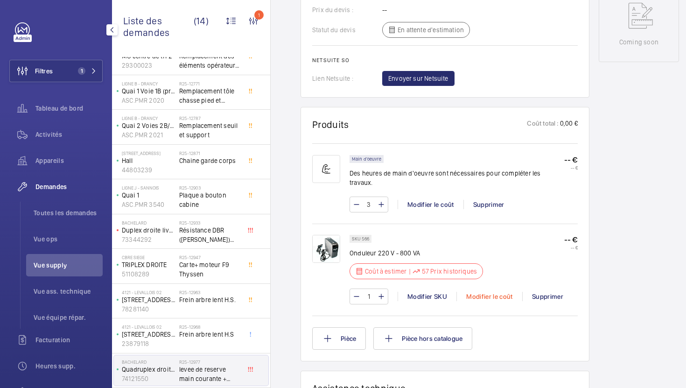
click at [485, 292] on div "Modifier le coût" at bounding box center [490, 296] width 66 height 9
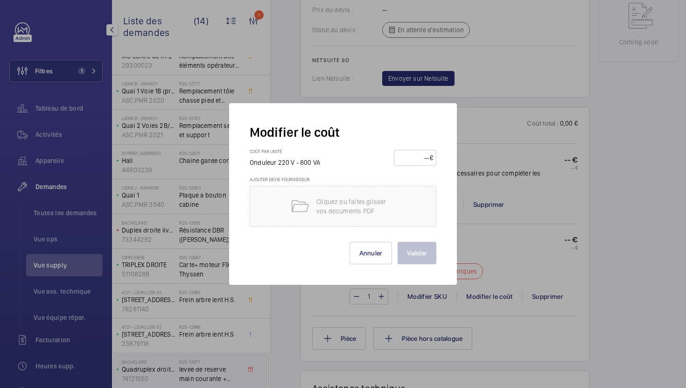
click at [407, 165] on input "number" at bounding box center [413, 157] width 33 height 15
type input "155"
click at [421, 256] on button "Valider" at bounding box center [417, 253] width 39 height 22
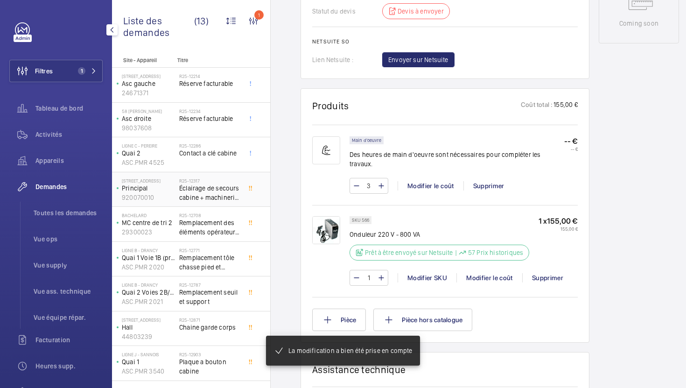
scroll to position [522, 0]
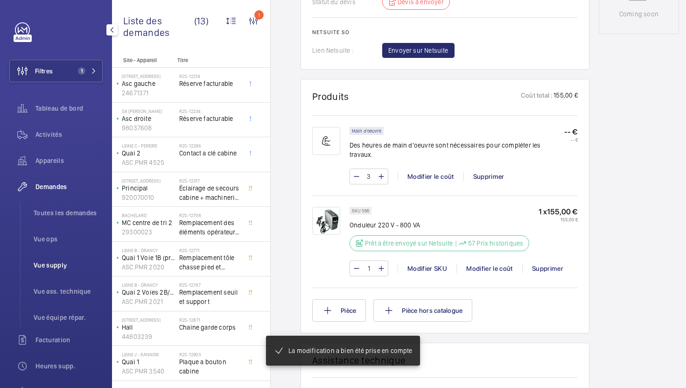
click at [43, 265] on span "Vue supply" at bounding box center [68, 265] width 69 height 9
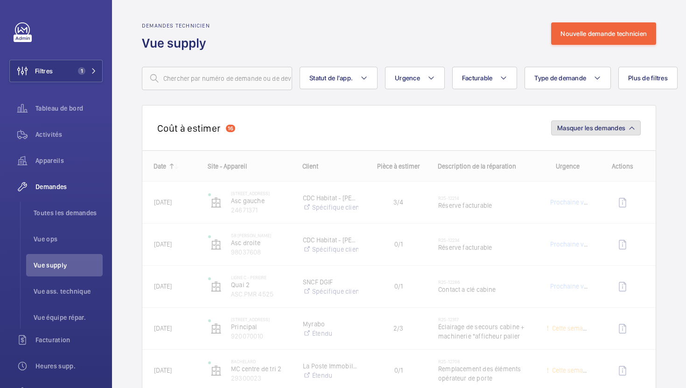
click at [617, 123] on button "Masquer les demandes" at bounding box center [596, 127] width 90 height 15
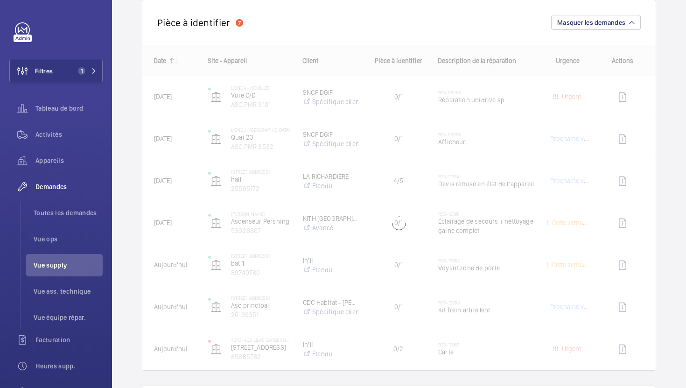
scroll to position [168, 0]
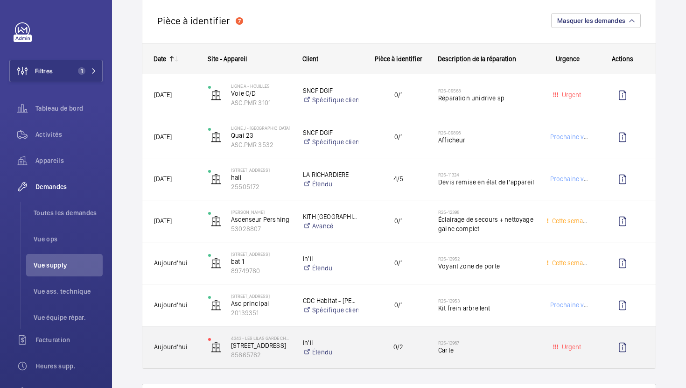
click at [505, 358] on div "R25-12967 Carte" at bounding box center [486, 347] width 96 height 27
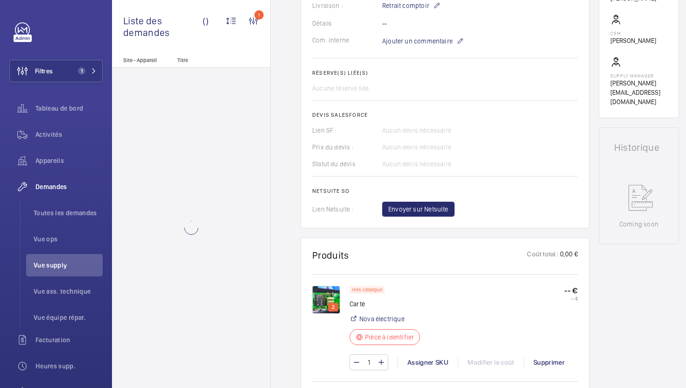
scroll to position [304, 0]
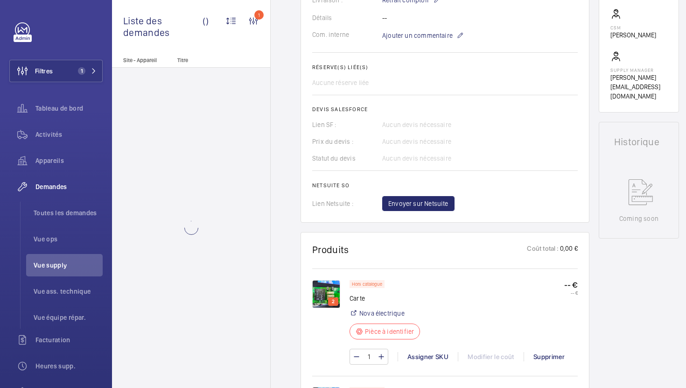
click at [323, 297] on img at bounding box center [326, 294] width 28 height 28
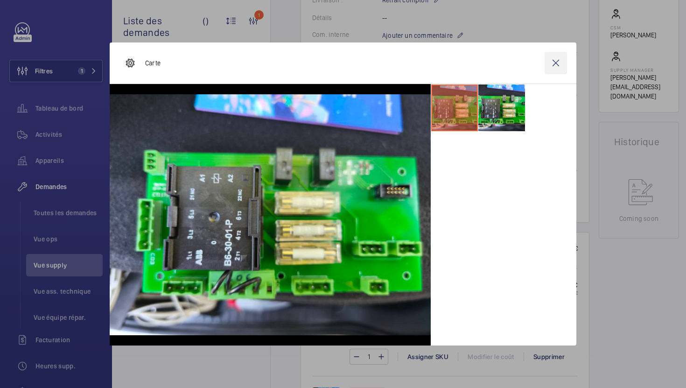
click at [555, 66] on wm-front-icon-button at bounding box center [556, 63] width 22 height 22
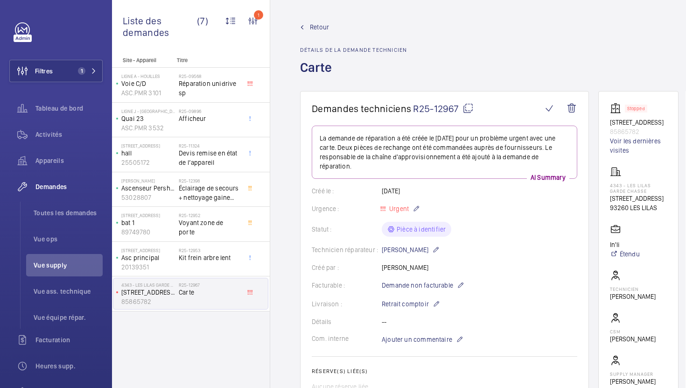
click at [469, 107] on mat-icon at bounding box center [468, 108] width 11 height 11
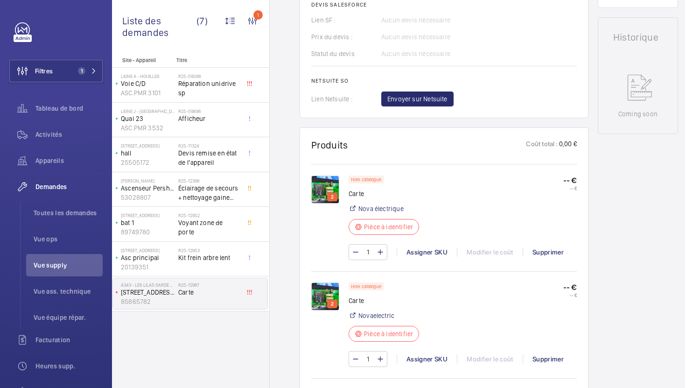
scroll to position [414, 0]
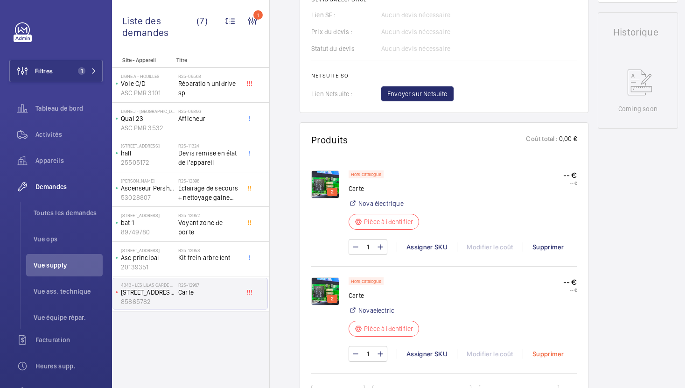
click at [555, 357] on div "Supprimer" at bounding box center [548, 353] width 50 height 9
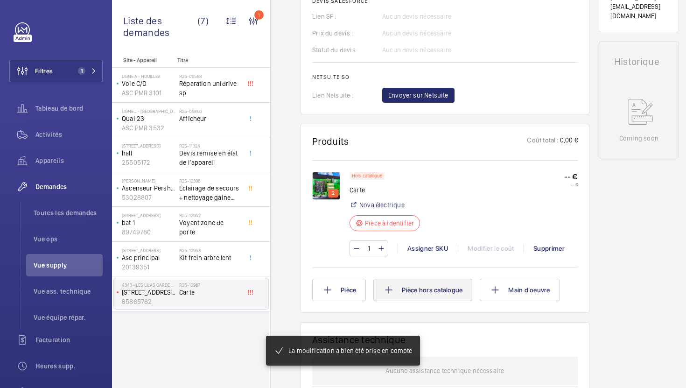
scroll to position [390, 0]
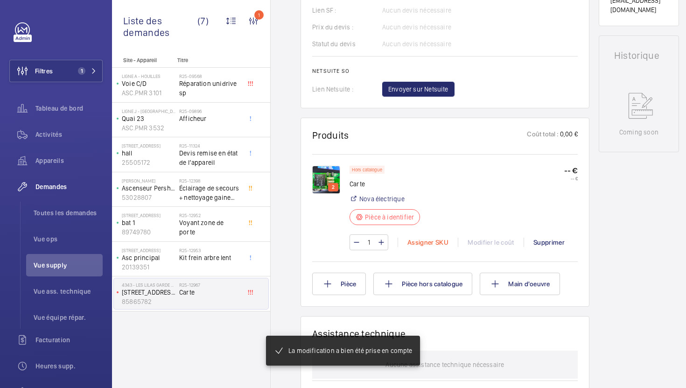
click at [416, 239] on div "Assigner SKU" at bounding box center [428, 242] width 60 height 9
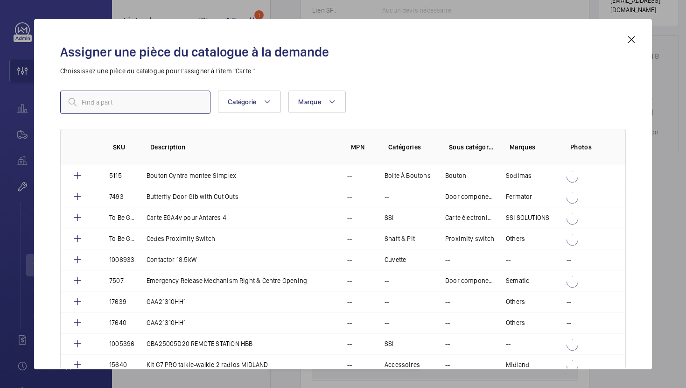
click at [142, 107] on input "text" at bounding box center [135, 102] width 150 height 23
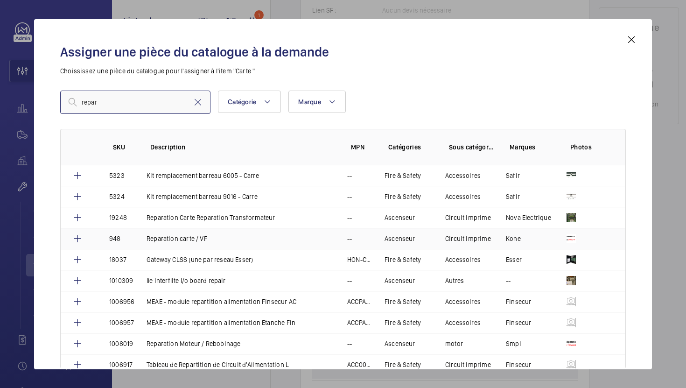
type input "repar"
click at [237, 239] on td "Reparation carte / VF" at bounding box center [235, 238] width 201 height 21
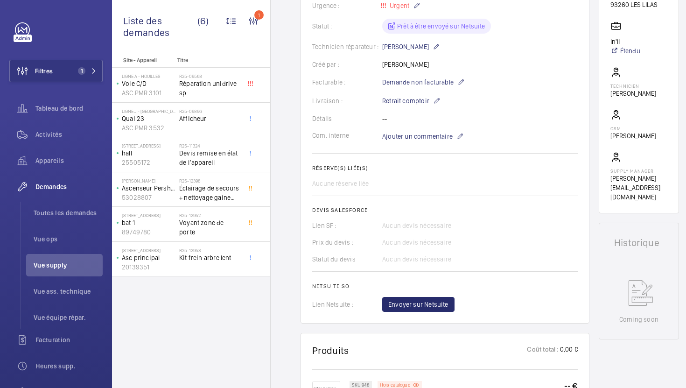
scroll to position [202, 0]
click at [428, 311] on button "Envoyer sur Netsuite" at bounding box center [418, 305] width 72 height 15
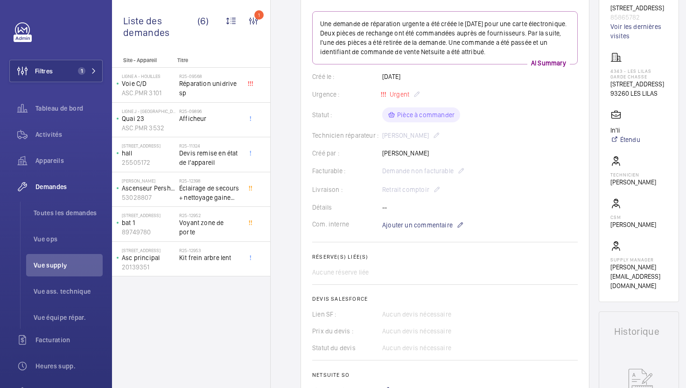
scroll to position [228, 0]
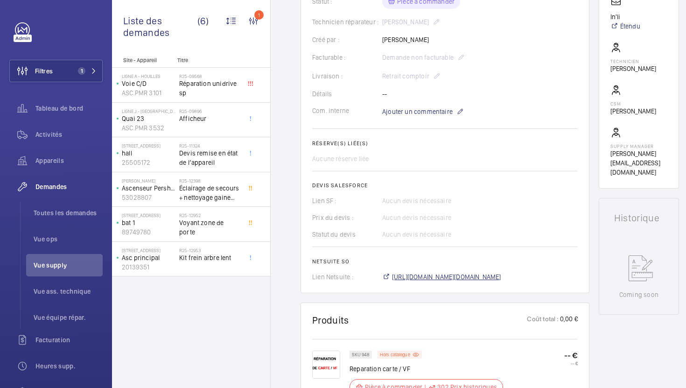
click at [477, 277] on span "[URL][DOMAIN_NAME][DOMAIN_NAME]" at bounding box center [446, 276] width 109 height 9
